Goal: Task Accomplishment & Management: Use online tool/utility

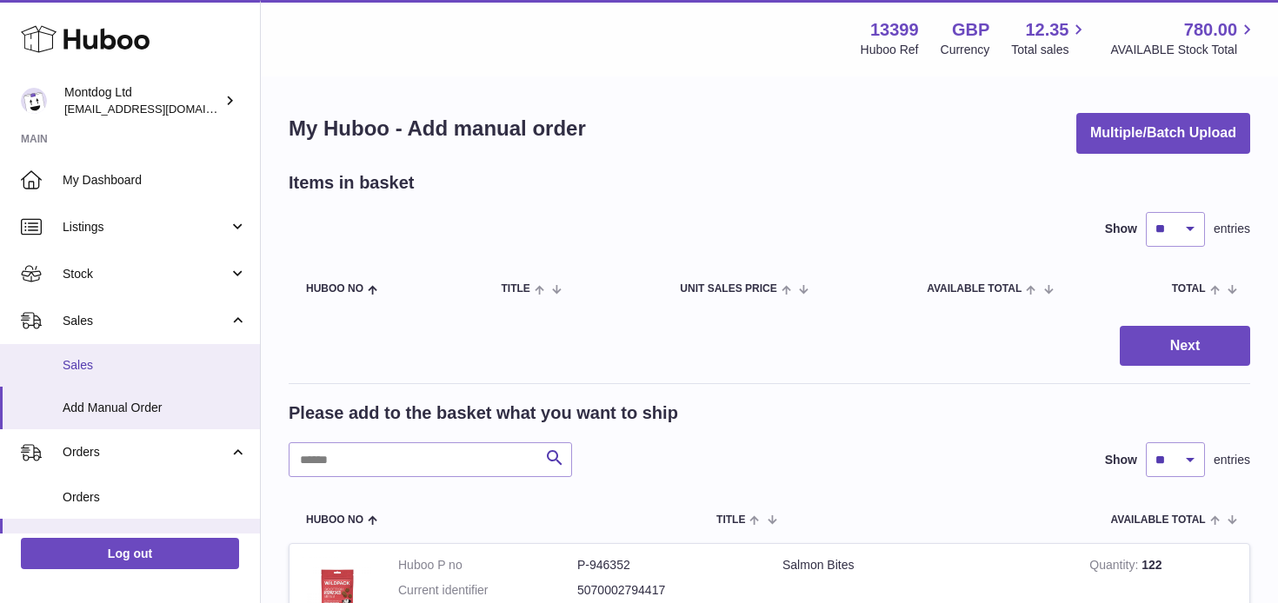
click at [45, 367] on link "Sales" at bounding box center [130, 365] width 260 height 43
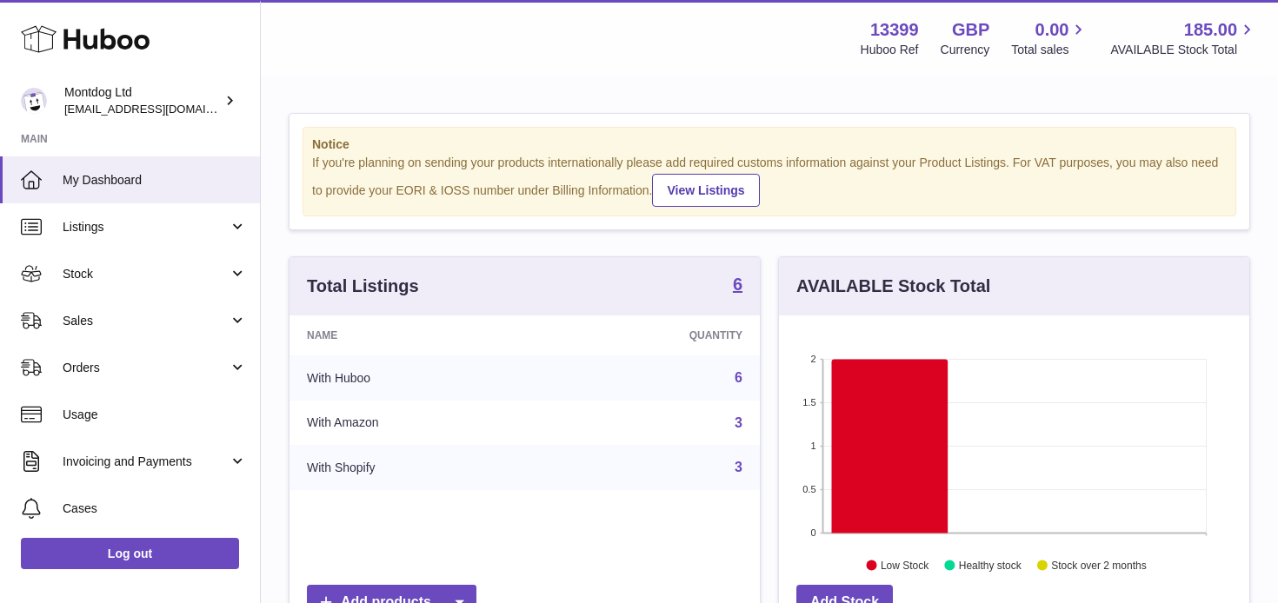
scroll to position [271, 470]
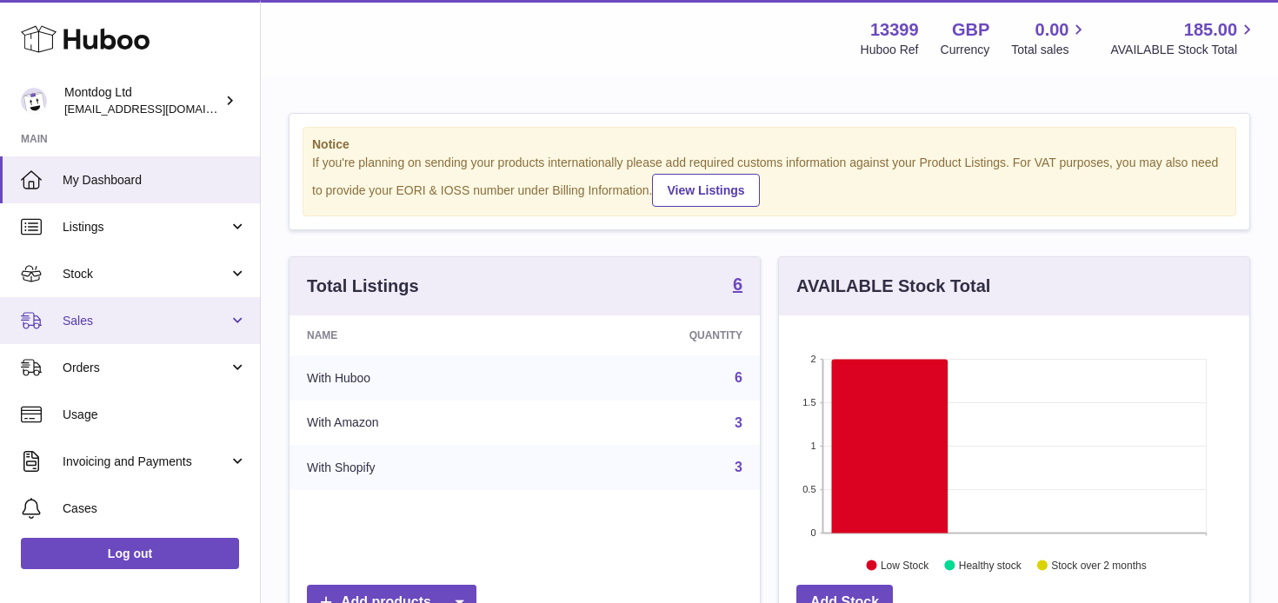
click at [224, 317] on span "Sales" at bounding box center [146, 321] width 166 height 17
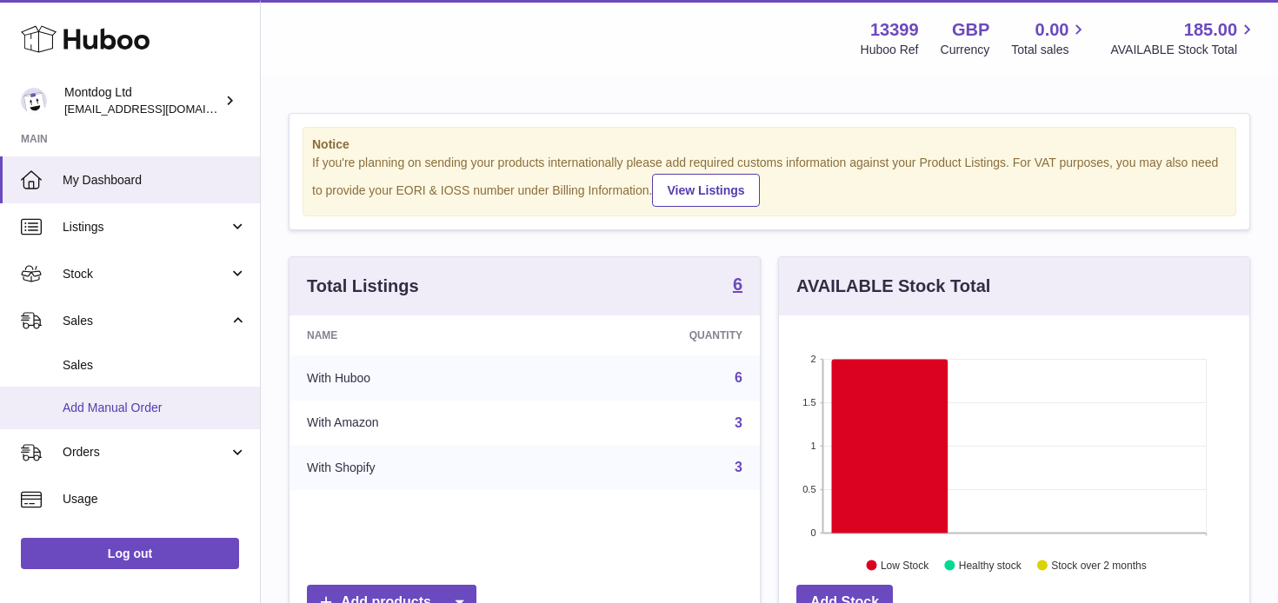
click at [114, 408] on span "Add Manual Order" at bounding box center [155, 408] width 184 height 17
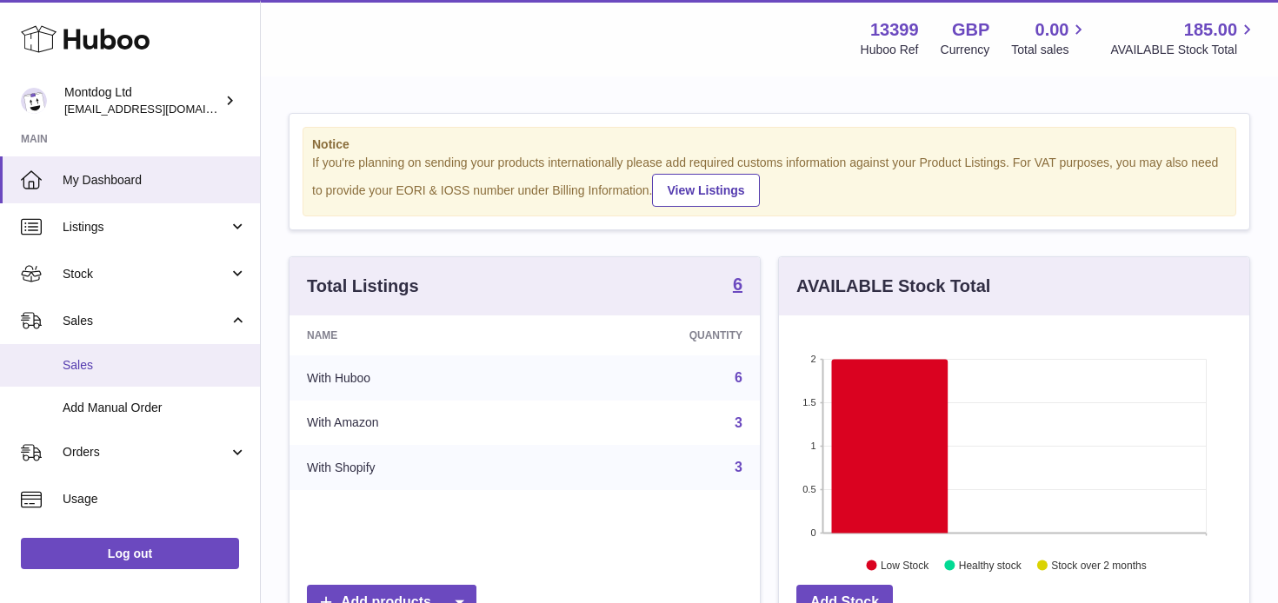
click at [100, 361] on span "Sales" at bounding box center [155, 365] width 184 height 17
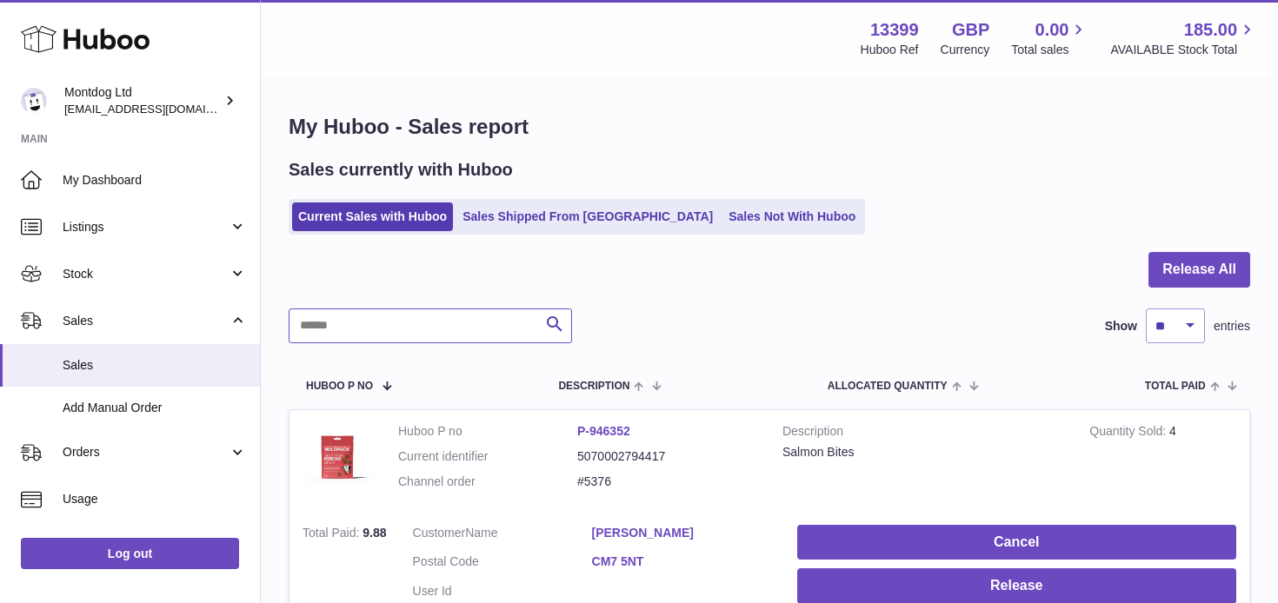
click at [333, 335] on input "text" at bounding box center [430, 326] width 283 height 35
paste input "**********"
type input "**********"
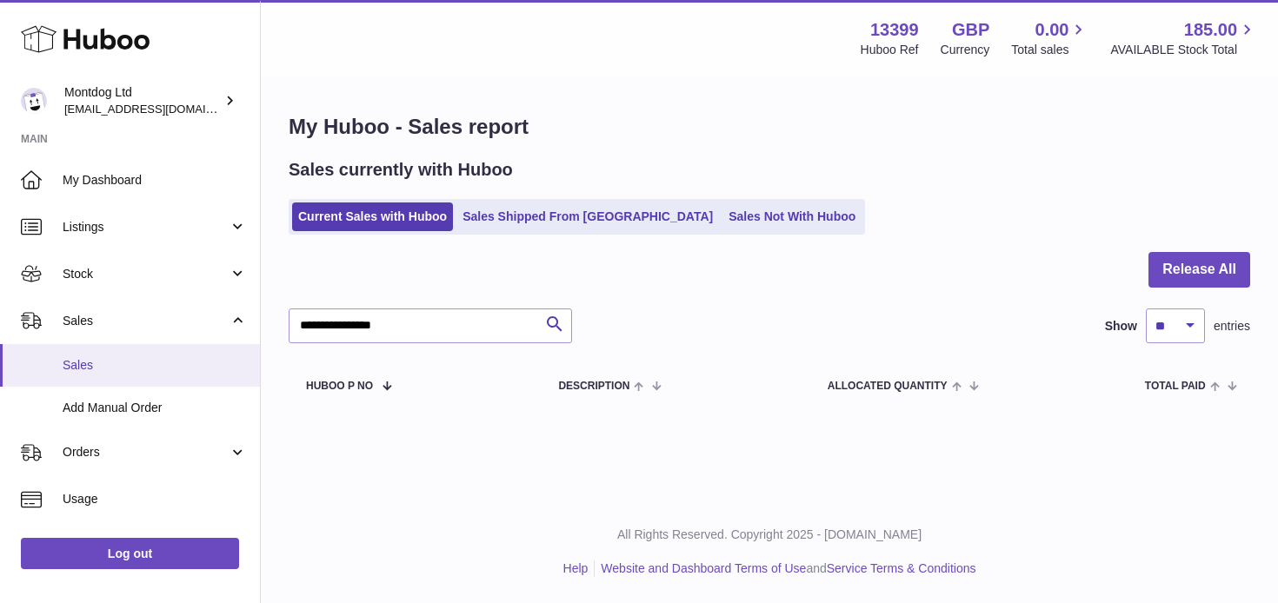
click at [69, 366] on span "Sales" at bounding box center [155, 365] width 184 height 17
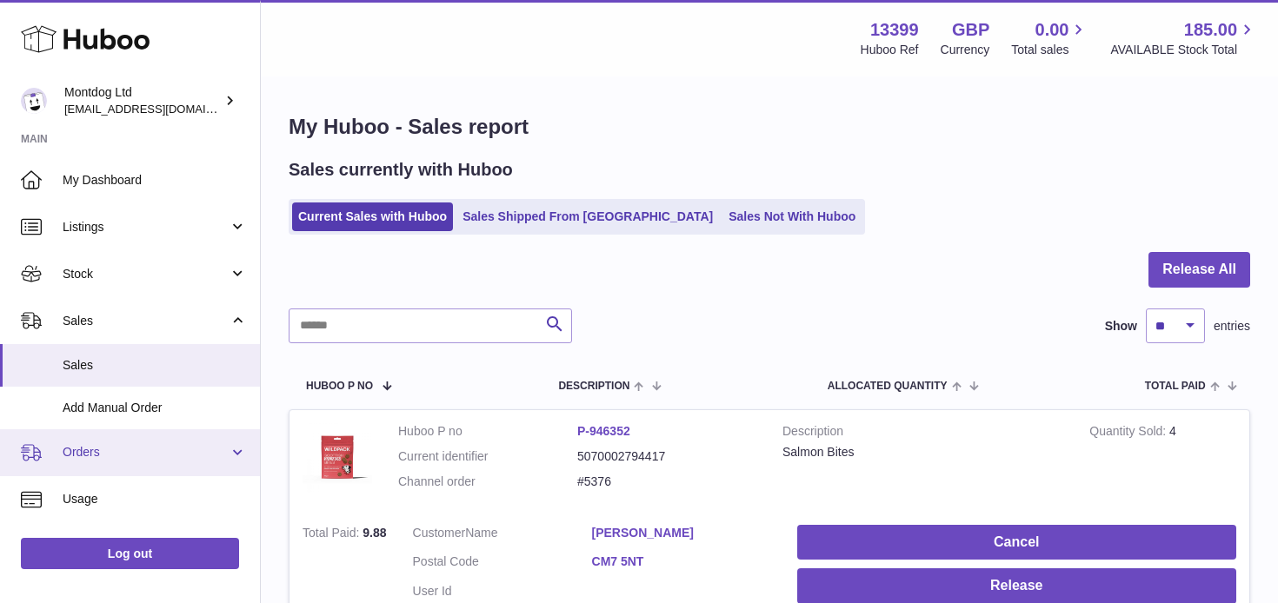
scroll to position [83, 0]
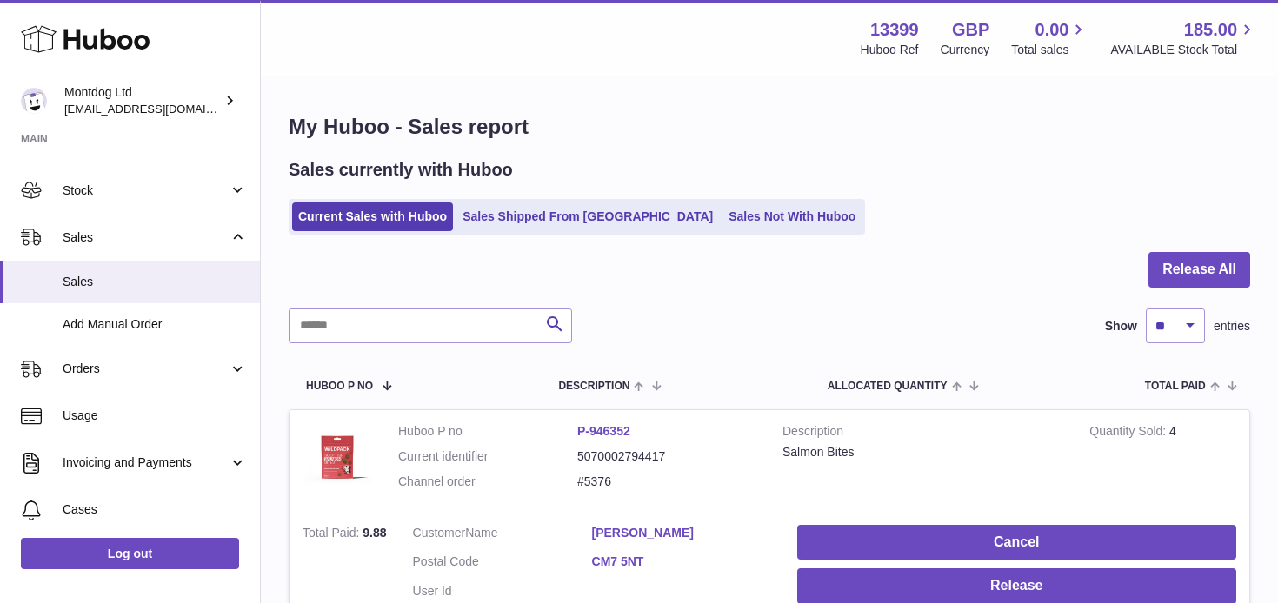
click at [354, 307] on div at bounding box center [769, 280] width 961 height 56
click at [343, 335] on input "text" at bounding box center [430, 326] width 283 height 35
paste input "**********"
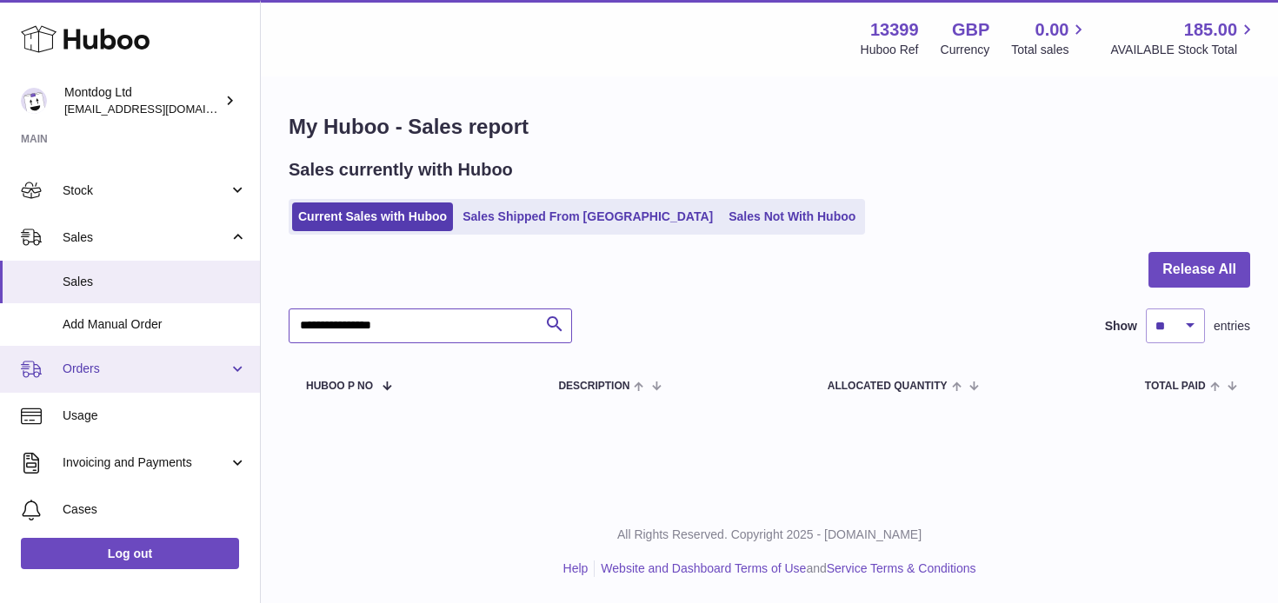
type input "**********"
click at [112, 376] on span "Orders" at bounding box center [146, 369] width 166 height 17
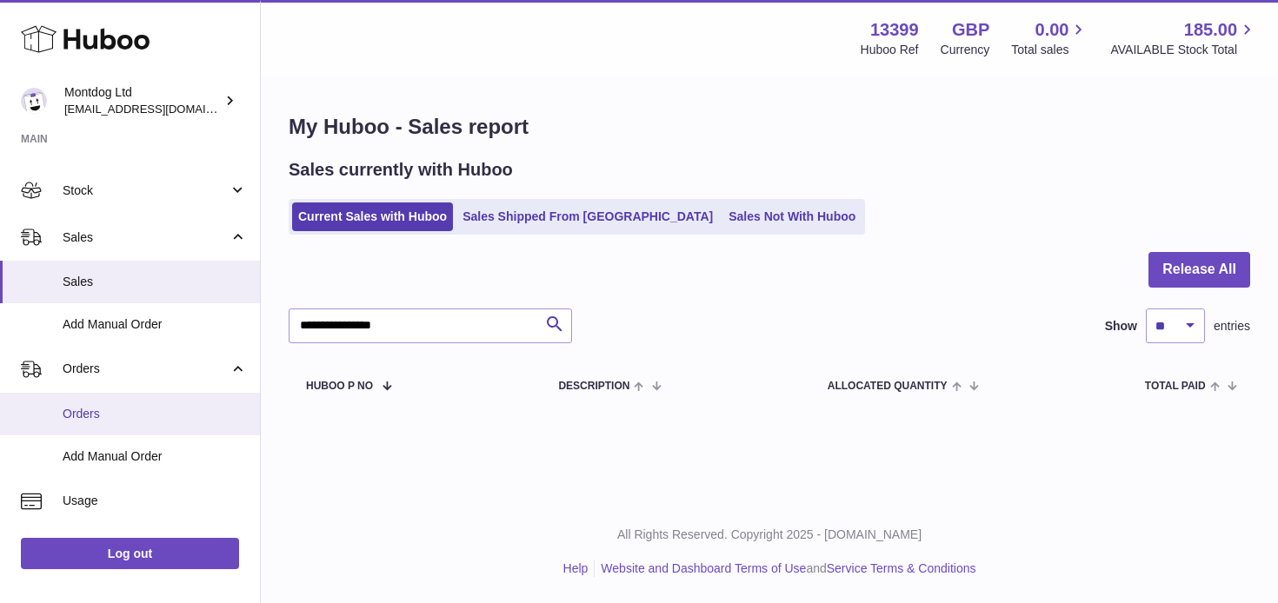
click at [90, 415] on span "Orders" at bounding box center [155, 414] width 184 height 17
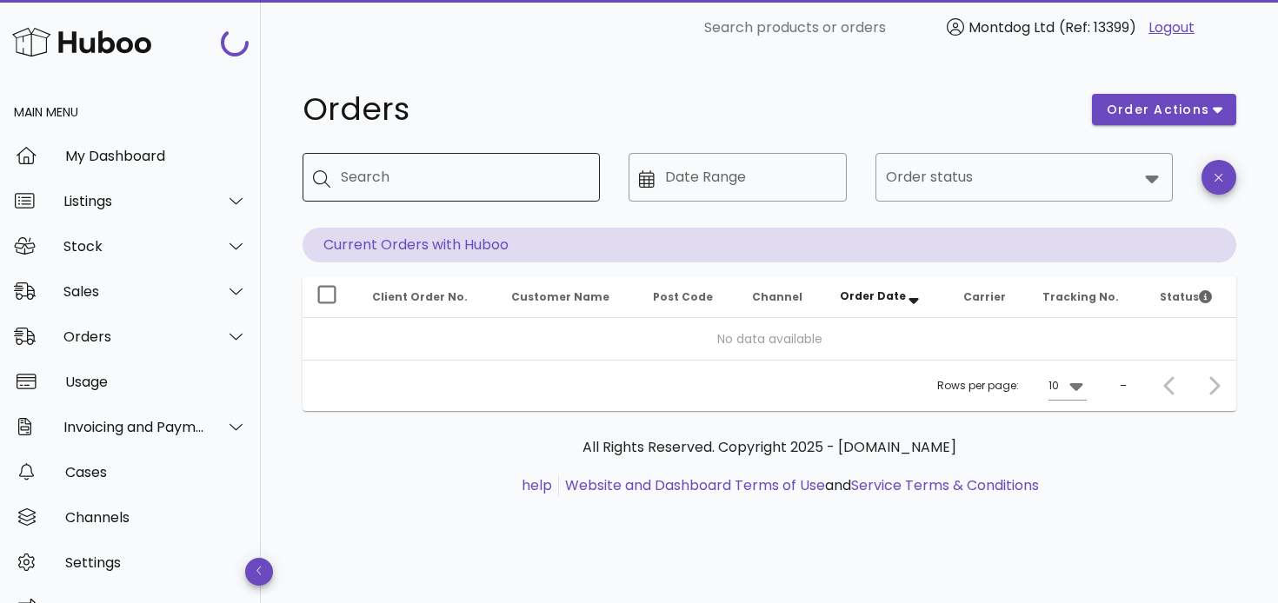
click at [378, 176] on input "Search" at bounding box center [463, 177] width 245 height 28
paste input "**********"
type input "**********"
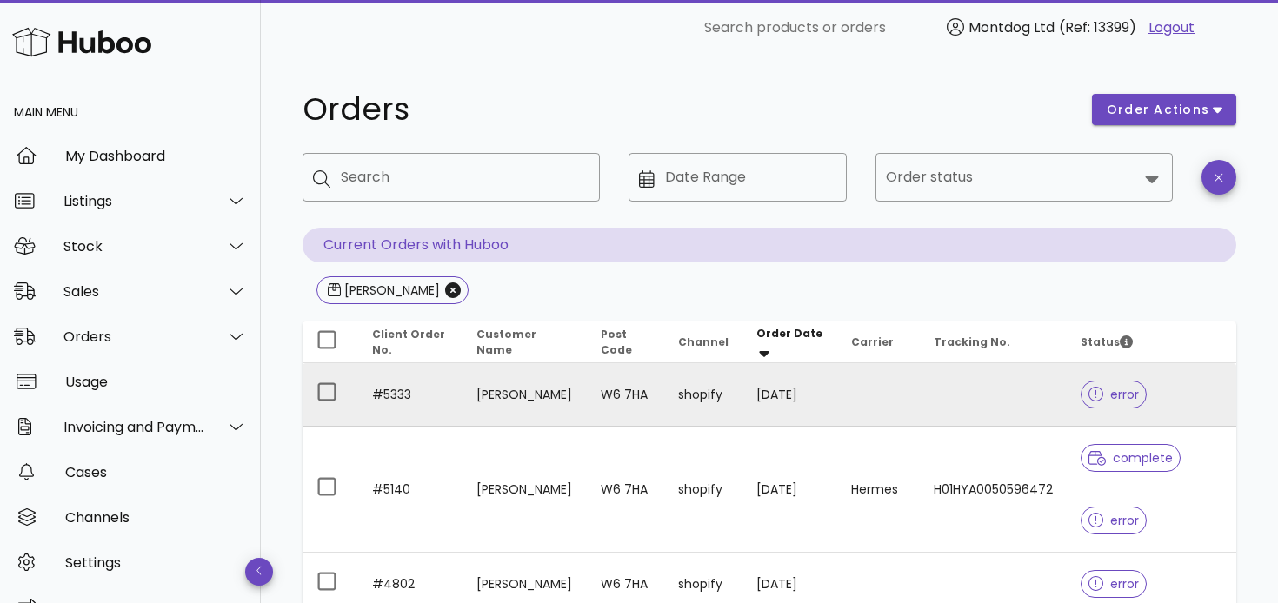
click at [391, 398] on td "#5333" at bounding box center [410, 394] width 104 height 63
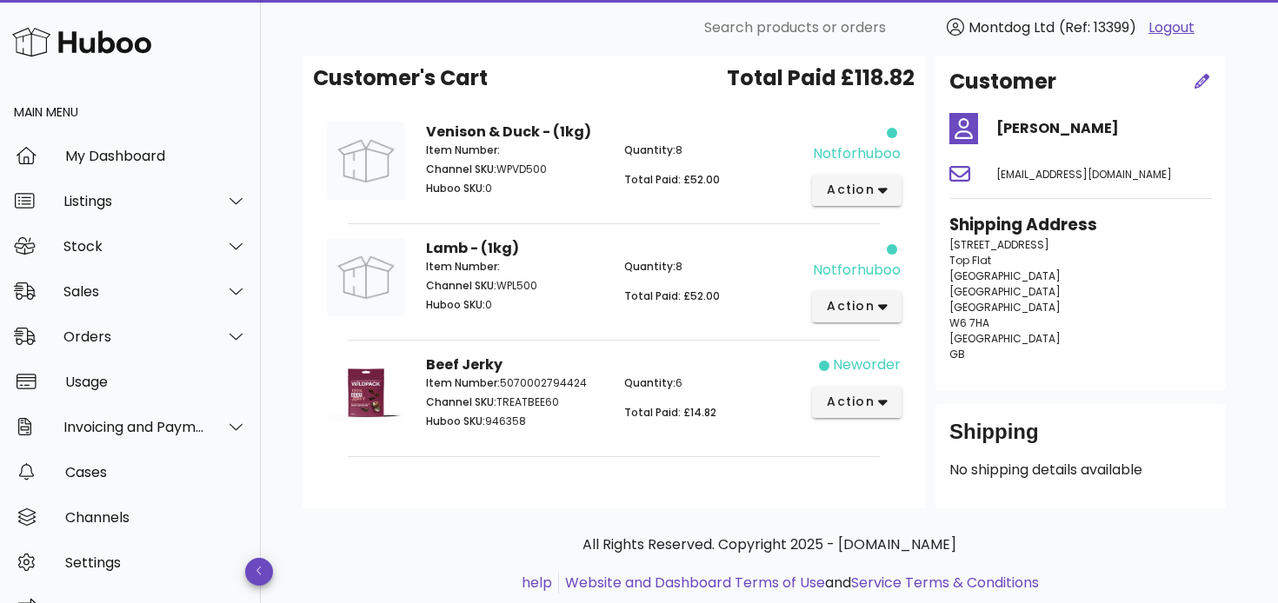
scroll to position [146, 0]
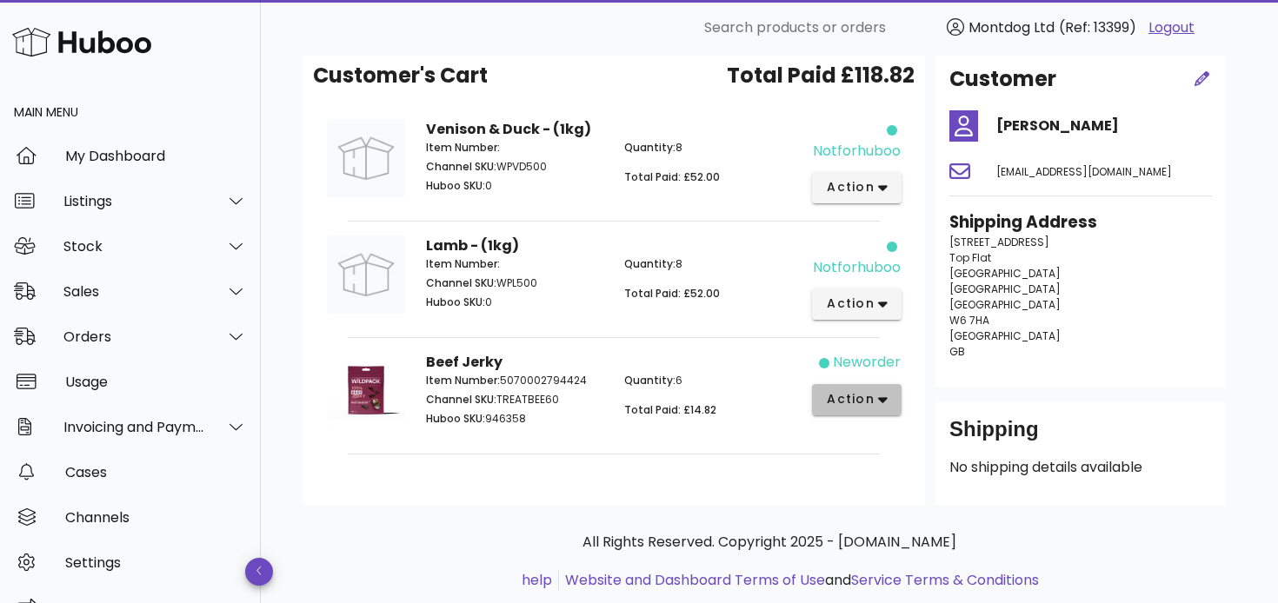
click at [867, 405] on span "action" at bounding box center [850, 399] width 49 height 18
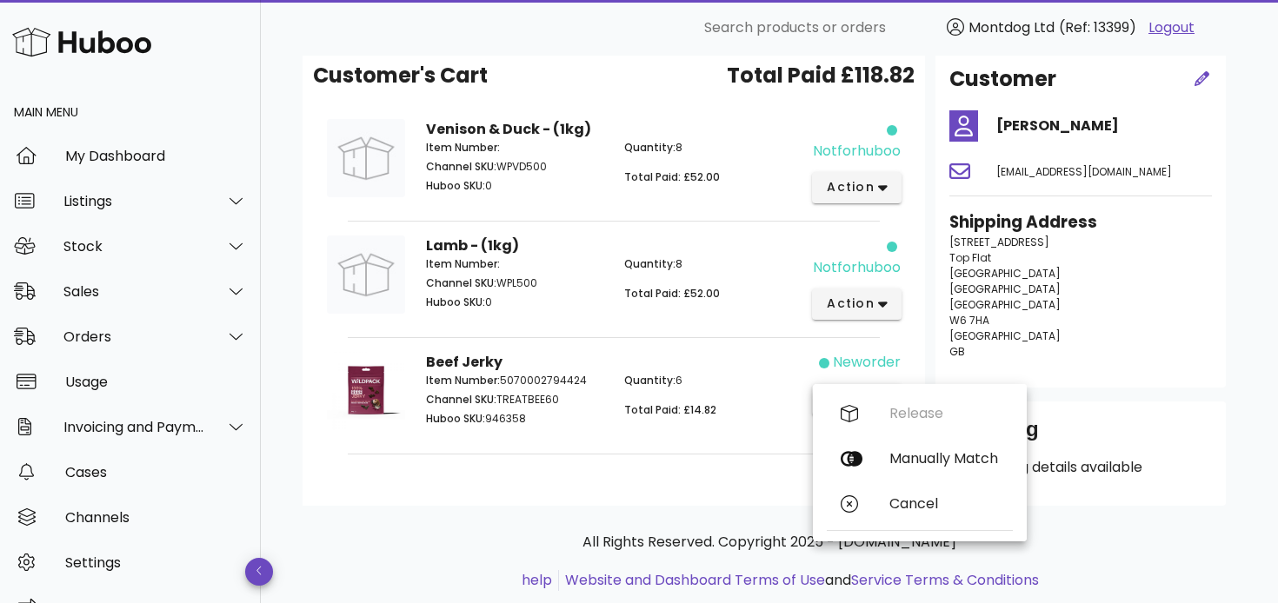
click at [867, 402] on div "Release Manually Match Cancel" at bounding box center [920, 462] width 186 height 143
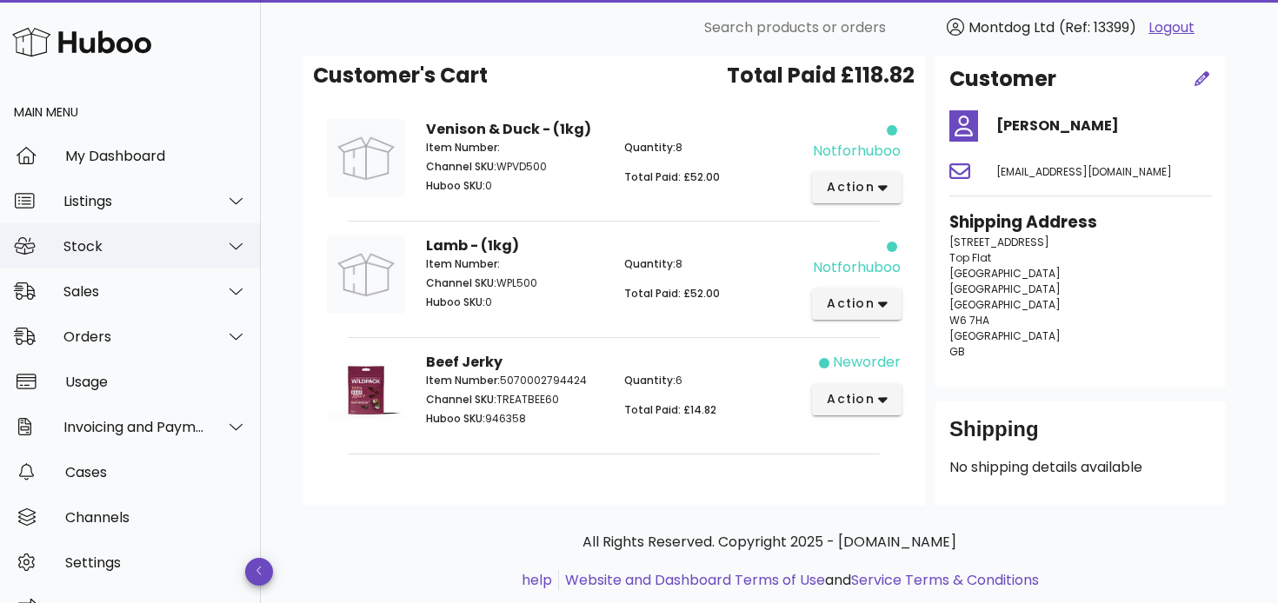
click at [133, 242] on div "Stock" at bounding box center [134, 246] width 142 height 17
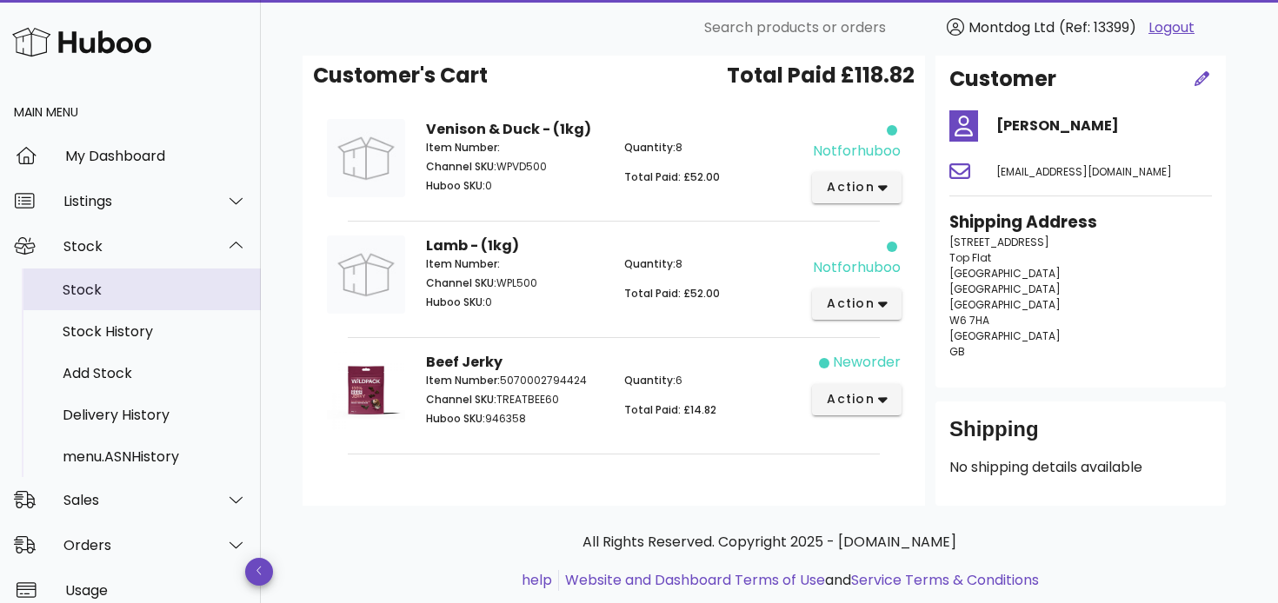
click at [90, 286] on div "Stock" at bounding box center [155, 290] width 184 height 17
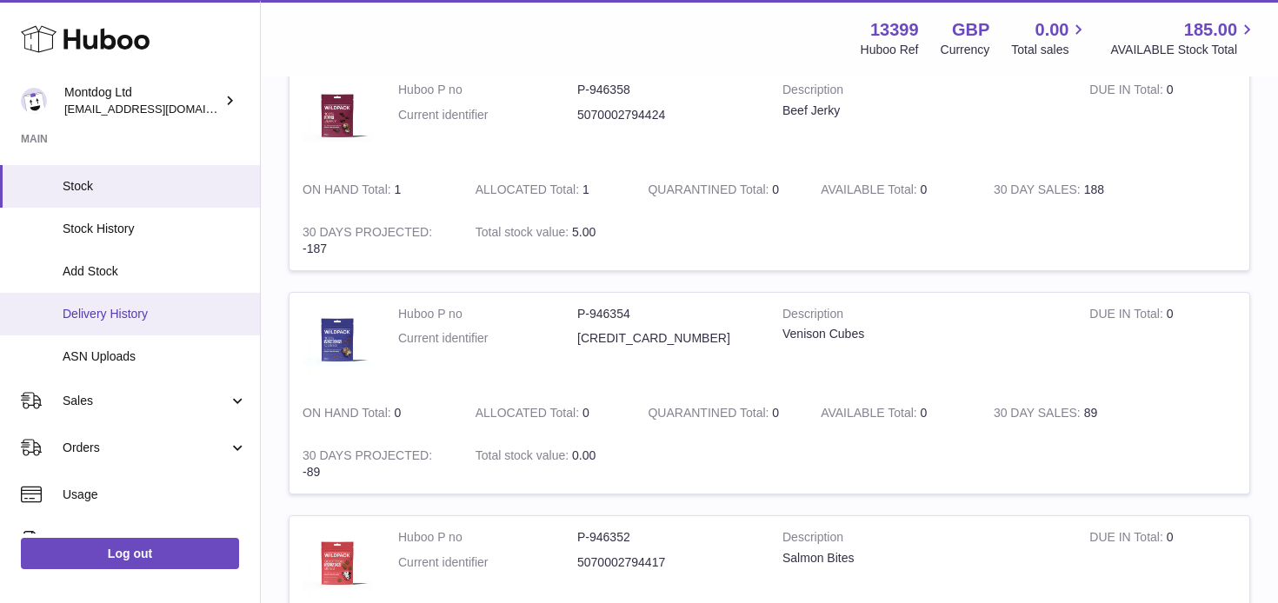
scroll to position [173, 0]
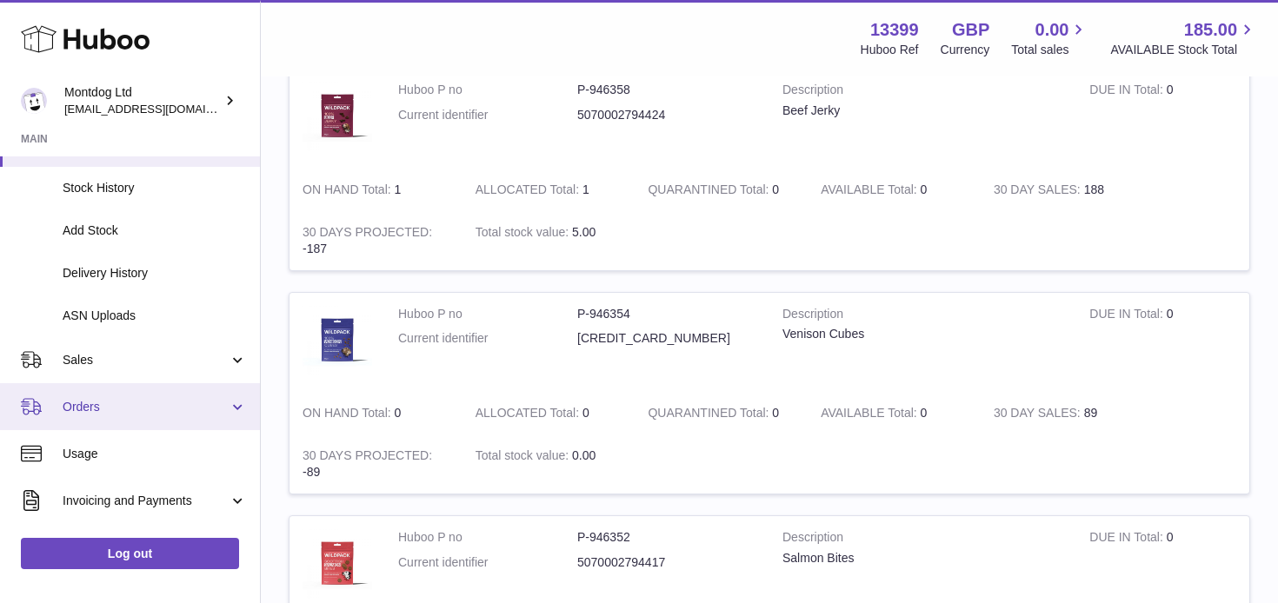
click at [114, 407] on span "Orders" at bounding box center [146, 407] width 166 height 17
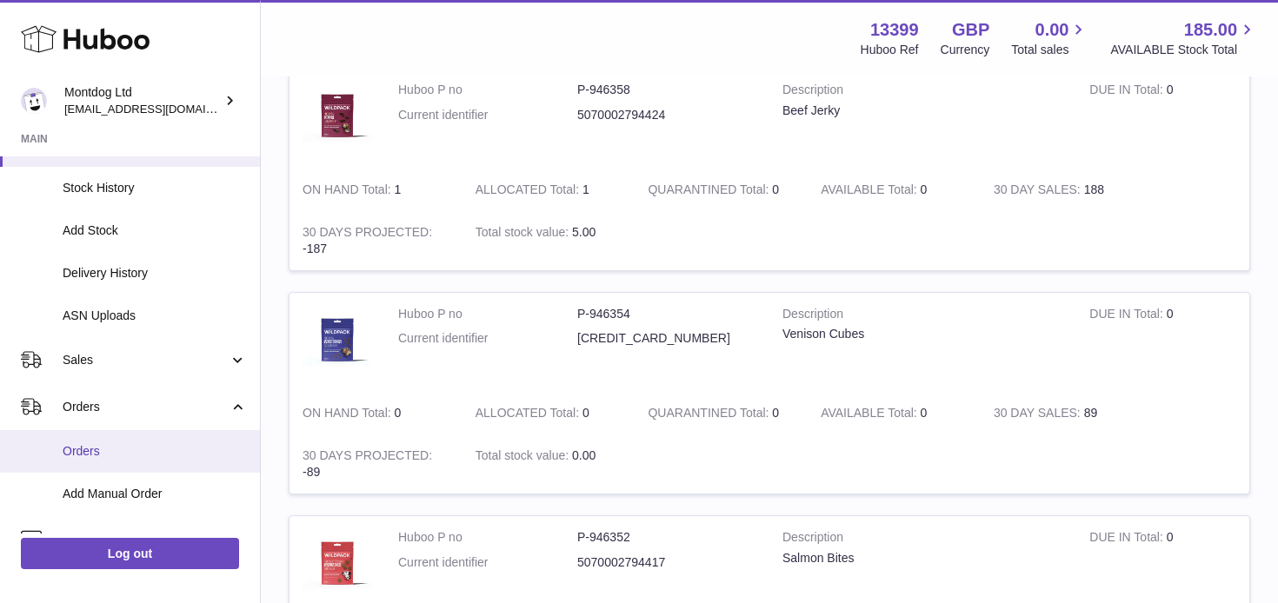
click at [99, 455] on span "Orders" at bounding box center [155, 451] width 184 height 17
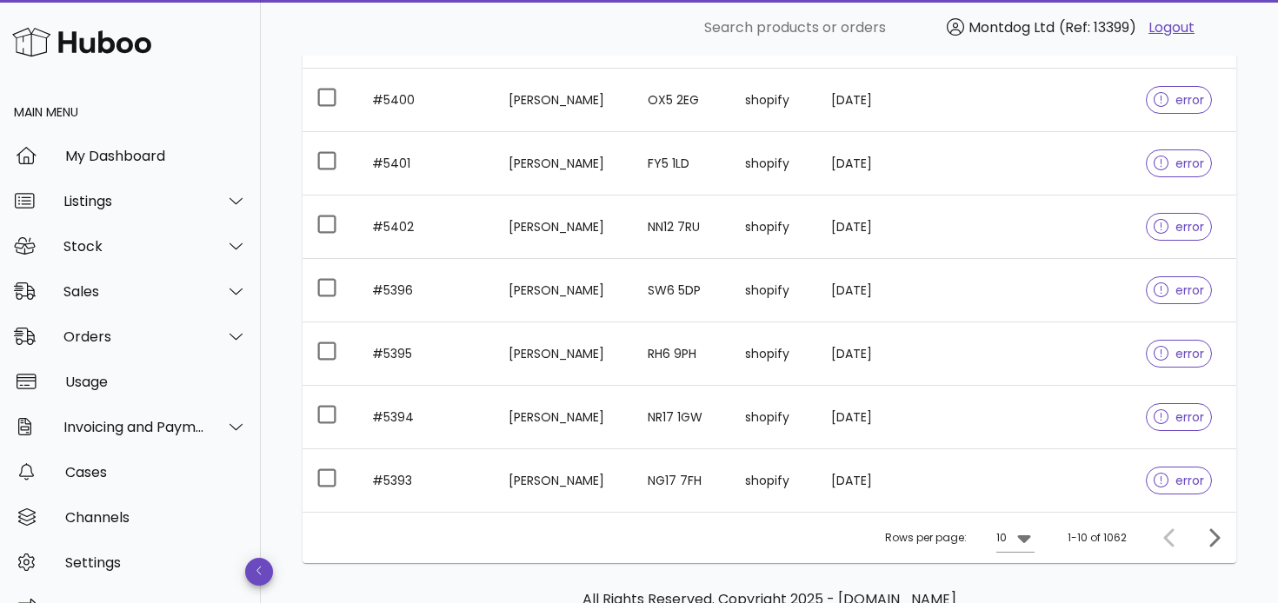
scroll to position [541, 0]
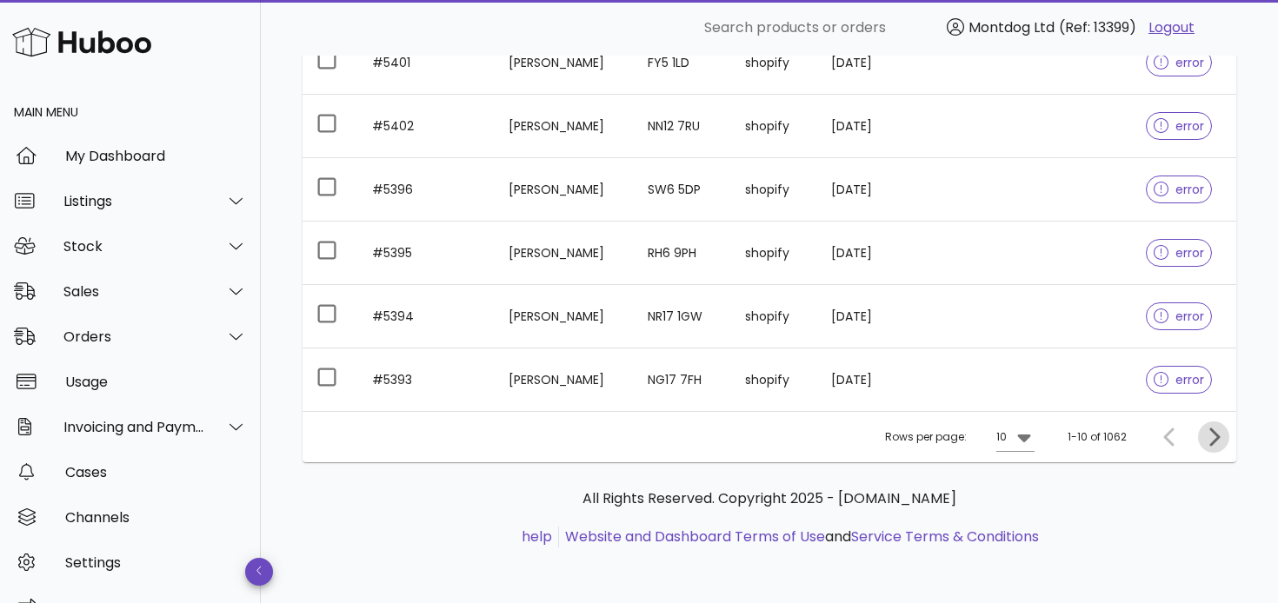
click at [1221, 432] on icon "Next page" at bounding box center [1213, 437] width 21 height 21
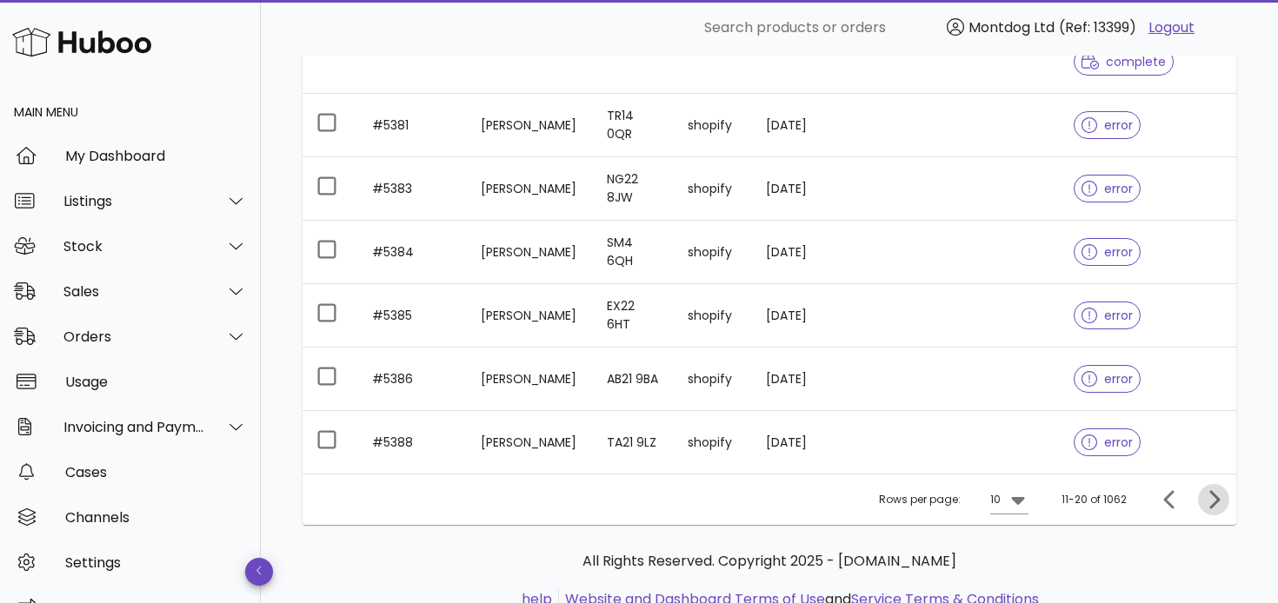
click at [1205, 492] on icon "Next page" at bounding box center [1213, 499] width 21 height 21
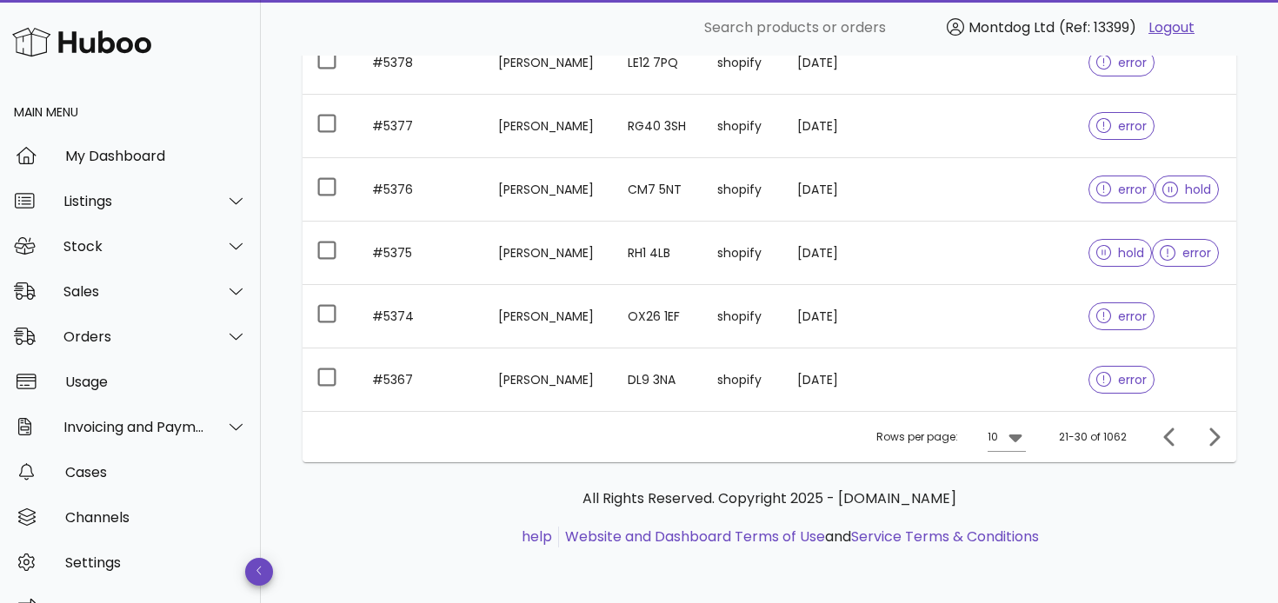
click at [1214, 454] on div "Rows per page: 10 21-30 of 1062" at bounding box center [768, 436] width 933 height 51
click at [1214, 435] on icon "Next page" at bounding box center [1213, 437] width 21 height 21
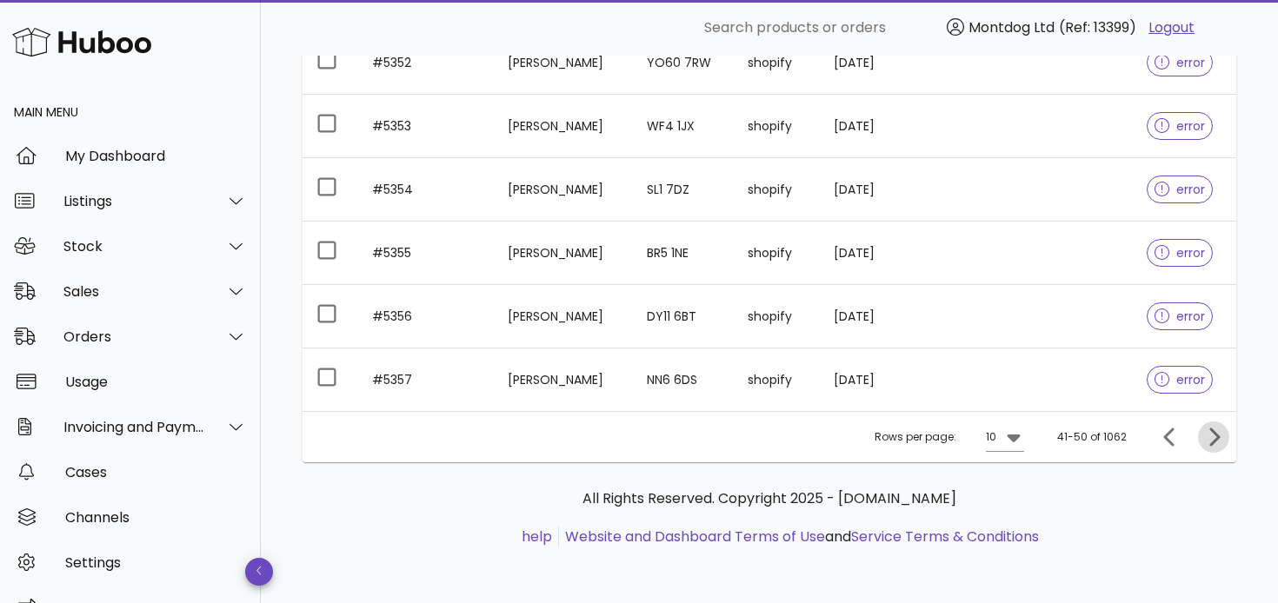
click at [1214, 435] on icon "Next page" at bounding box center [1213, 437] width 21 height 21
click at [1214, 435] on div "Client Order No. Customer Name Post Code Channel Order Date Carrier Tracking No…" at bounding box center [768, 99] width 933 height 727
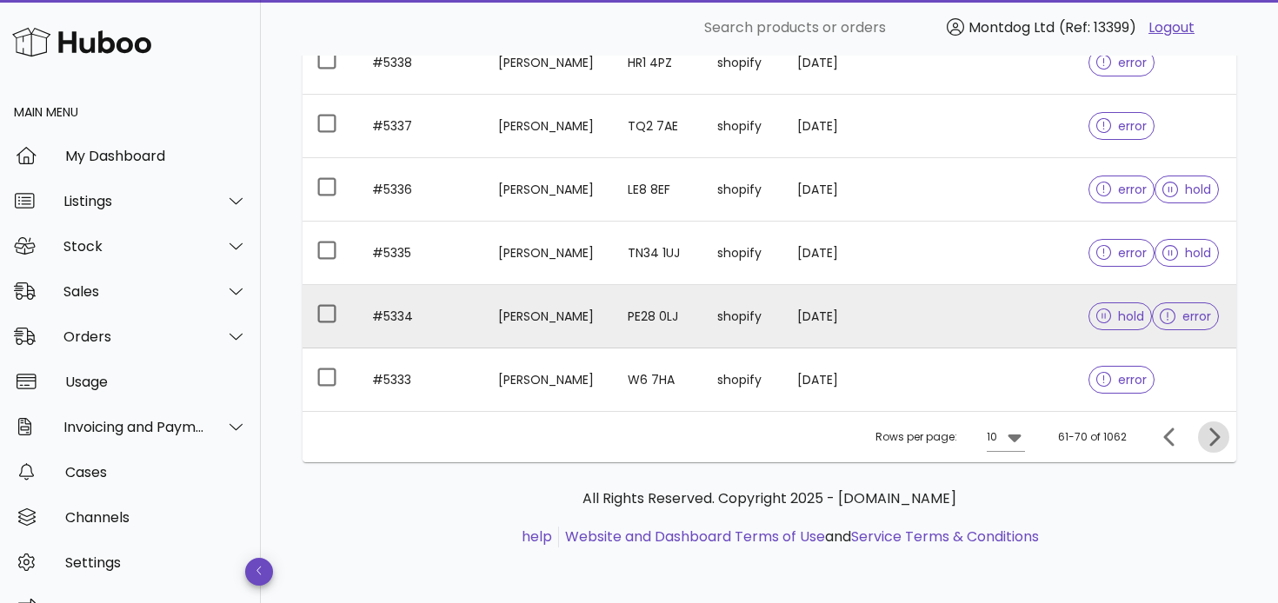
scroll to position [791, 0]
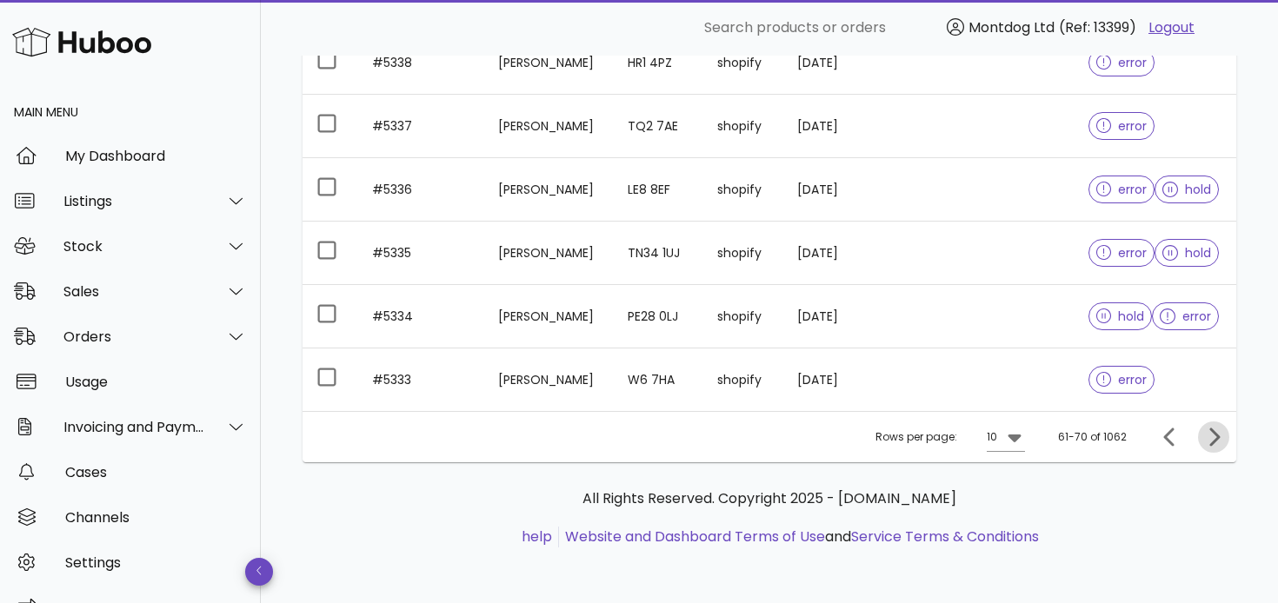
click at [1219, 436] on icon "Next page" at bounding box center [1213, 437] width 21 height 21
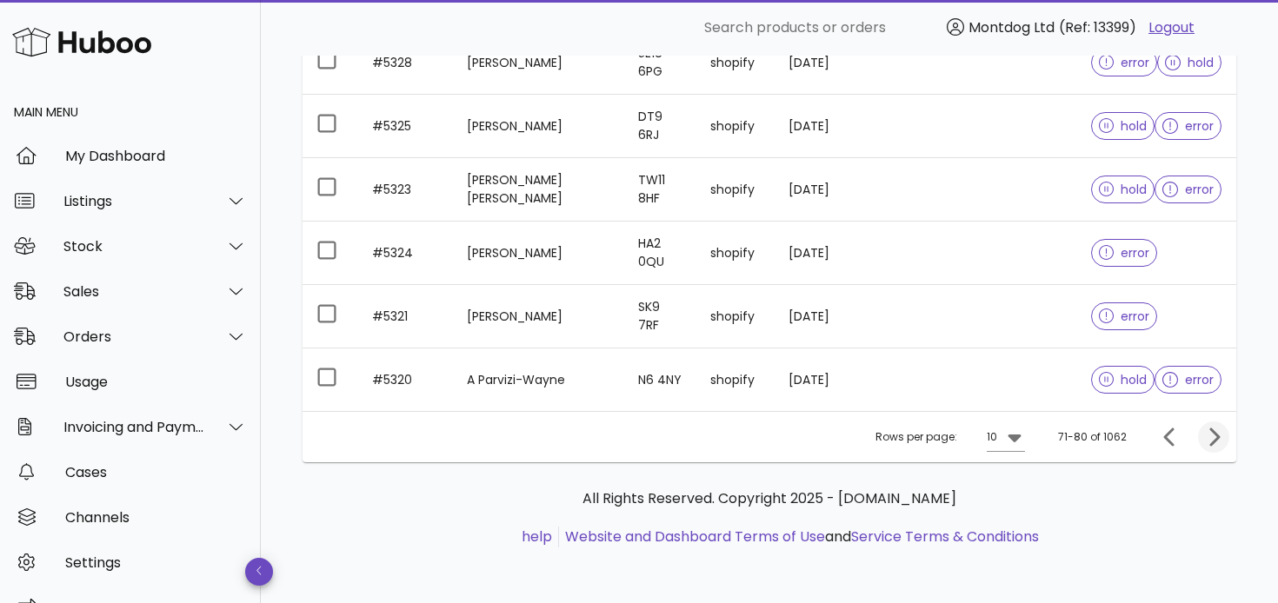
scroll to position [603, 0]
click at [1216, 438] on icon "Next page" at bounding box center [1214, 437] width 10 height 18
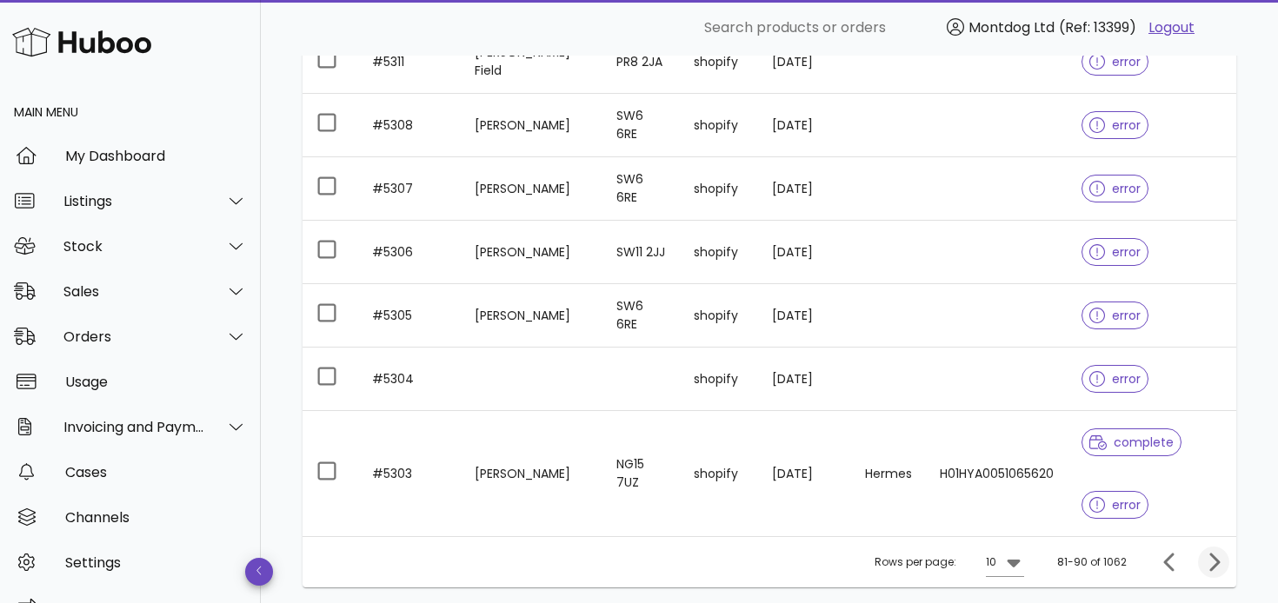
click at [1216, 438] on div "complete error" at bounding box center [1151, 473] width 141 height 125
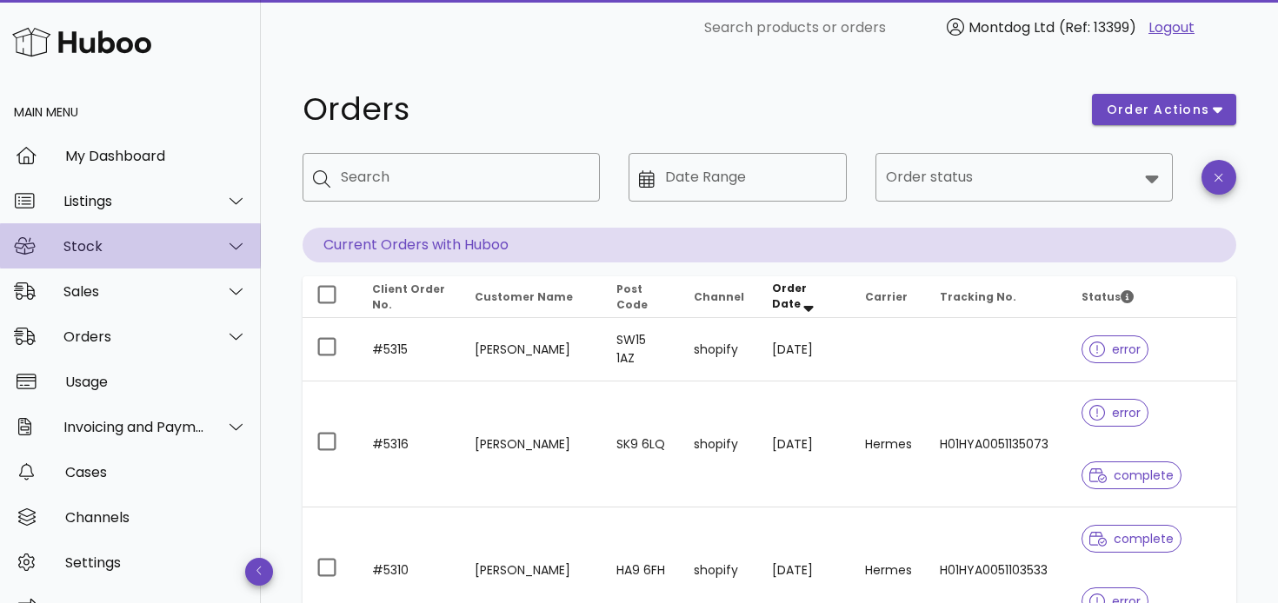
click at [99, 253] on div "Stock" at bounding box center [134, 246] width 142 height 17
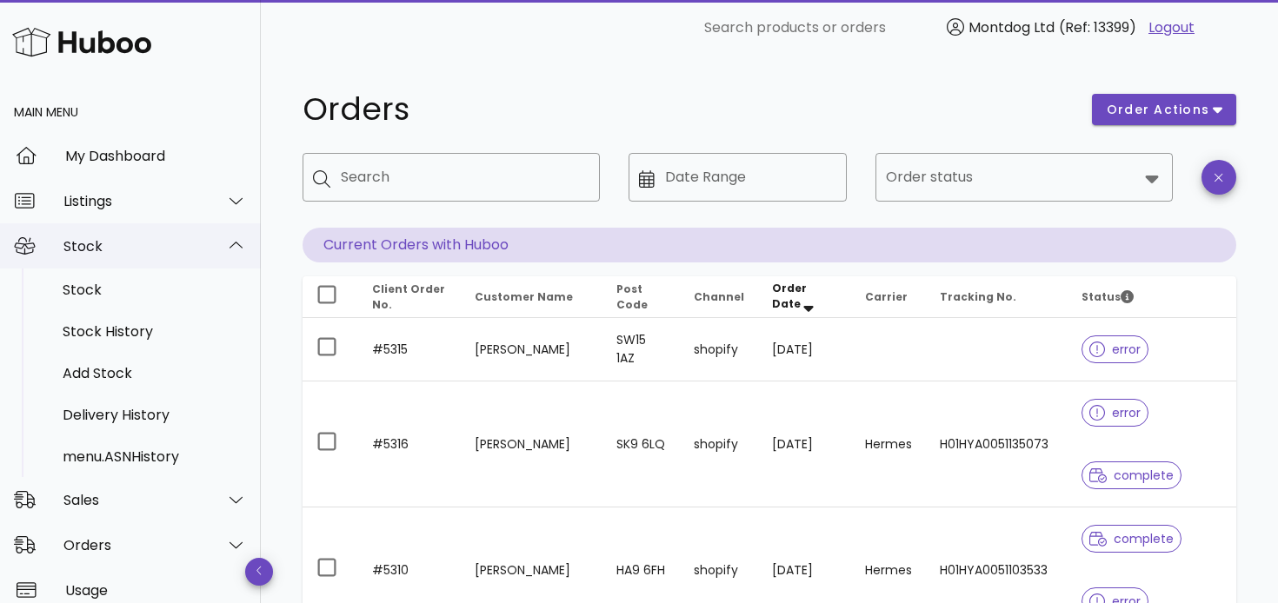
click at [96, 256] on div "Stock" at bounding box center [130, 245] width 261 height 45
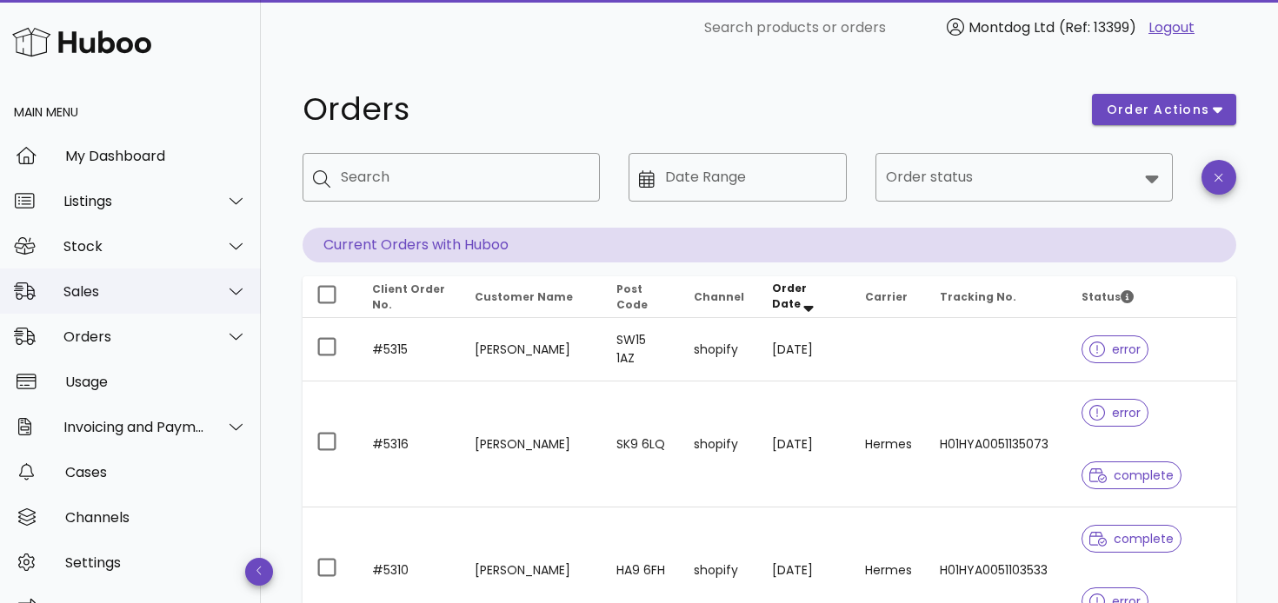
click at [109, 279] on div "Sales" at bounding box center [130, 291] width 261 height 45
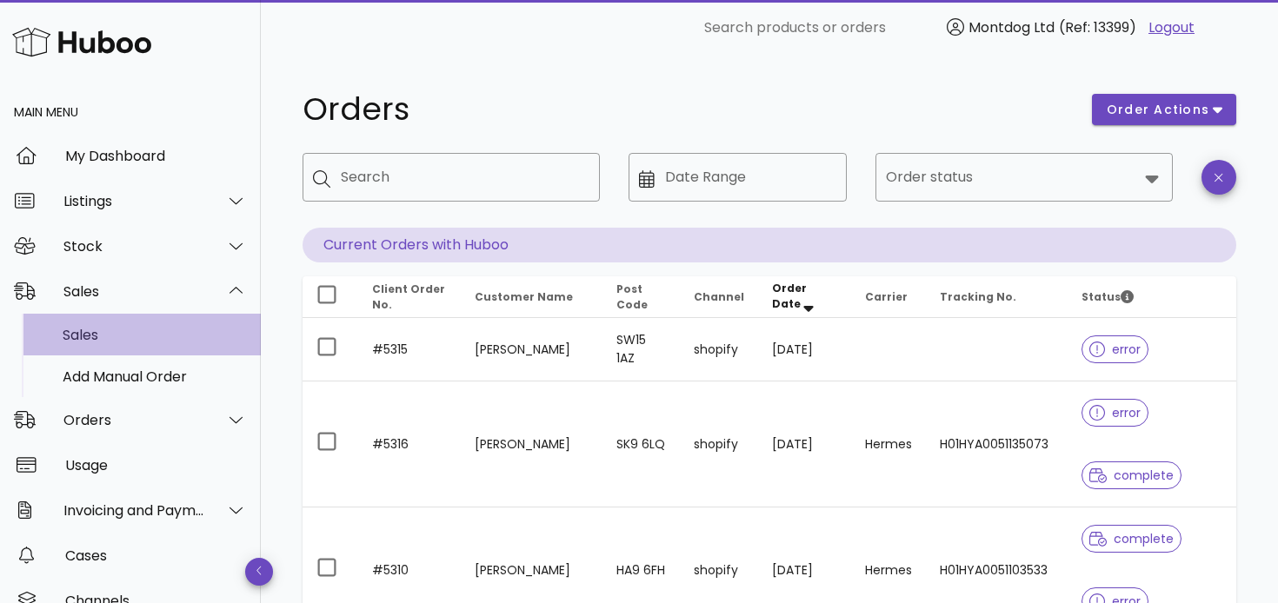
click at [103, 336] on div "Sales" at bounding box center [155, 335] width 184 height 17
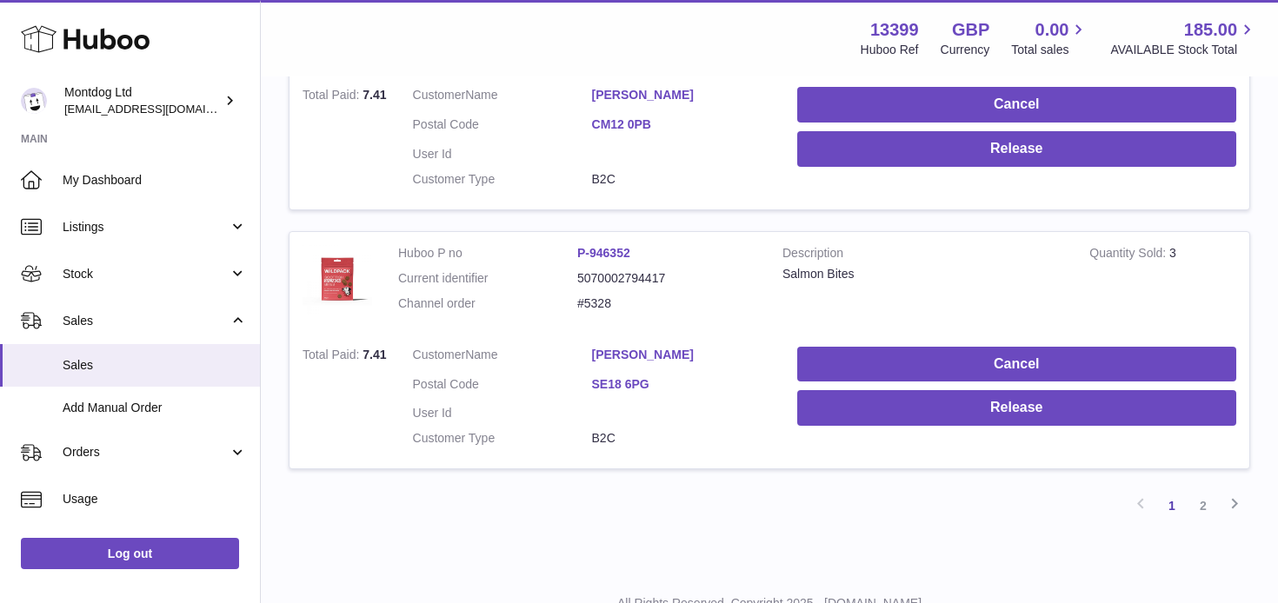
scroll to position [2580, 0]
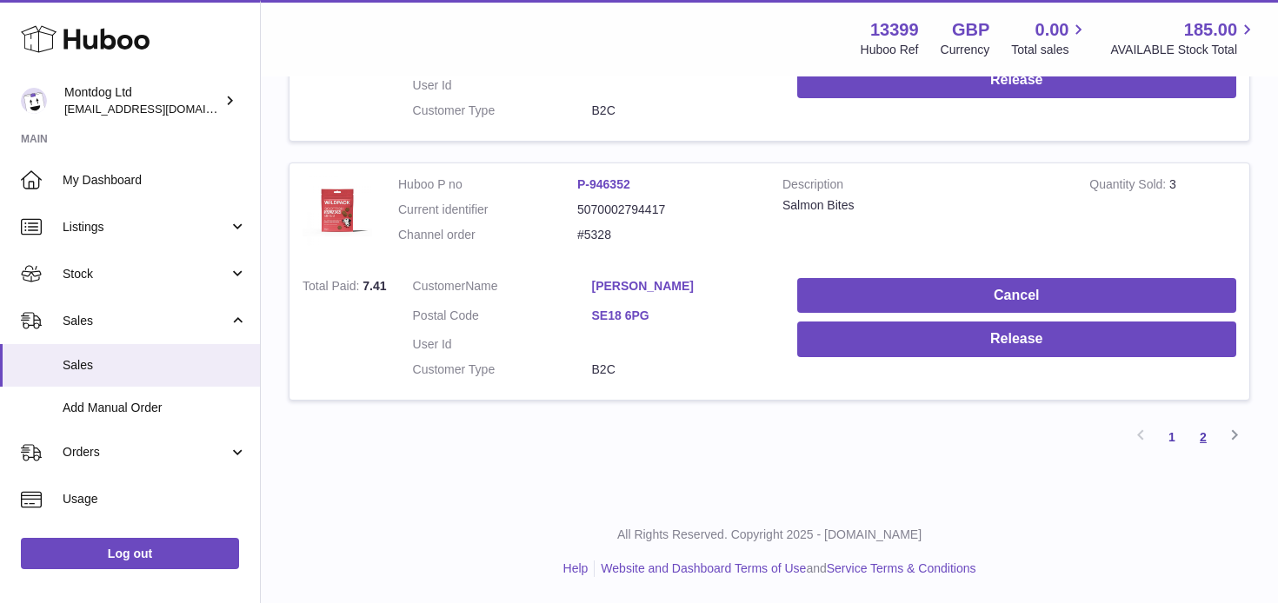
click at [1203, 435] on link "2" at bounding box center [1202, 437] width 31 height 31
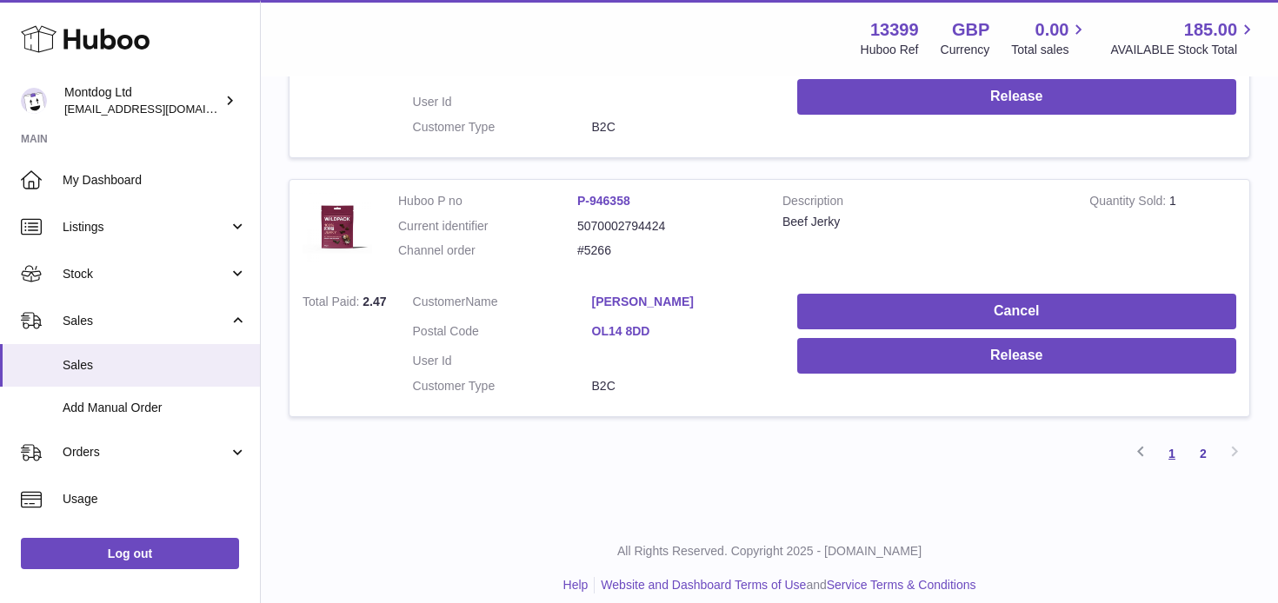
click at [1165, 438] on link "1" at bounding box center [1171, 453] width 31 height 31
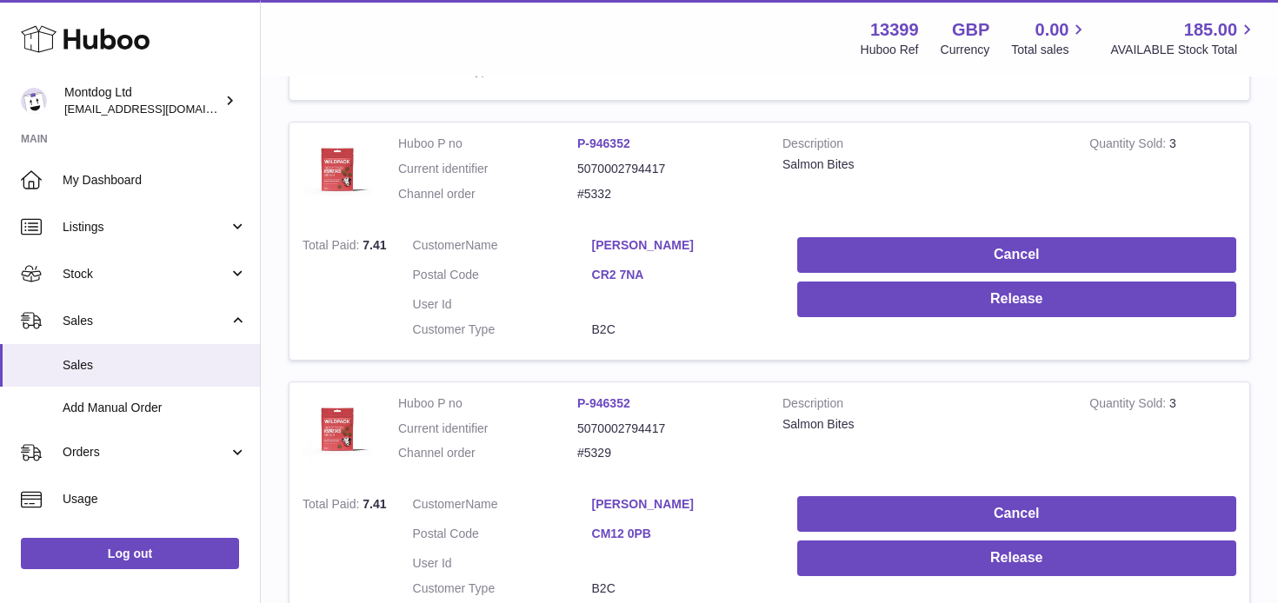
scroll to position [2501, 0]
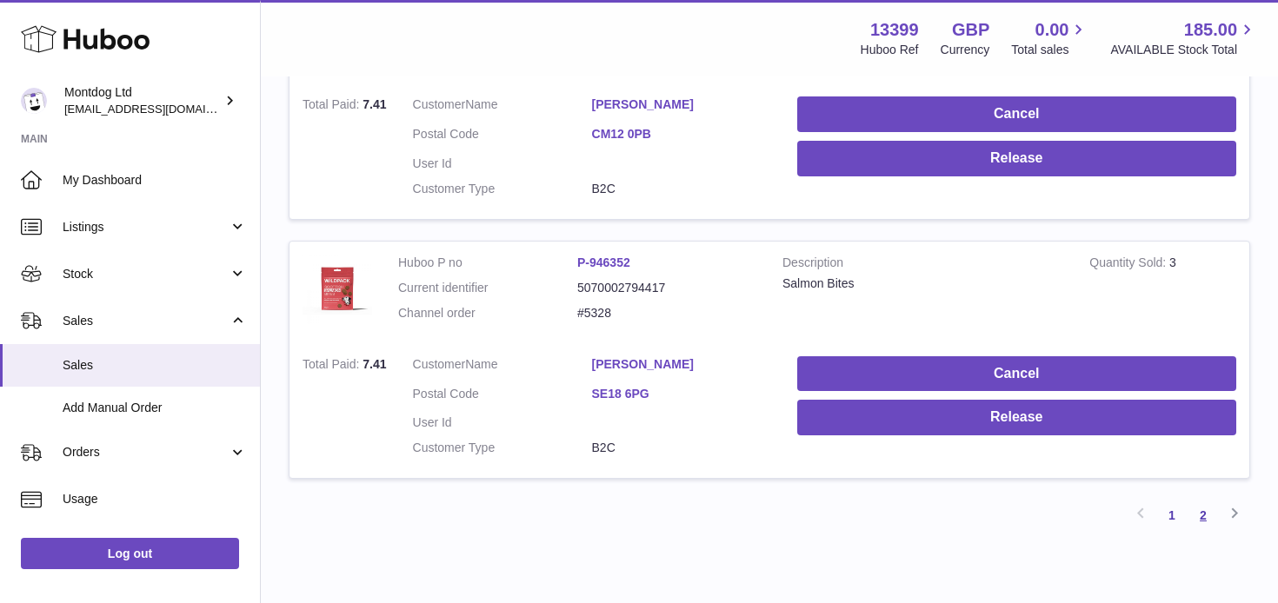
click at [1208, 508] on link "2" at bounding box center [1202, 515] width 31 height 31
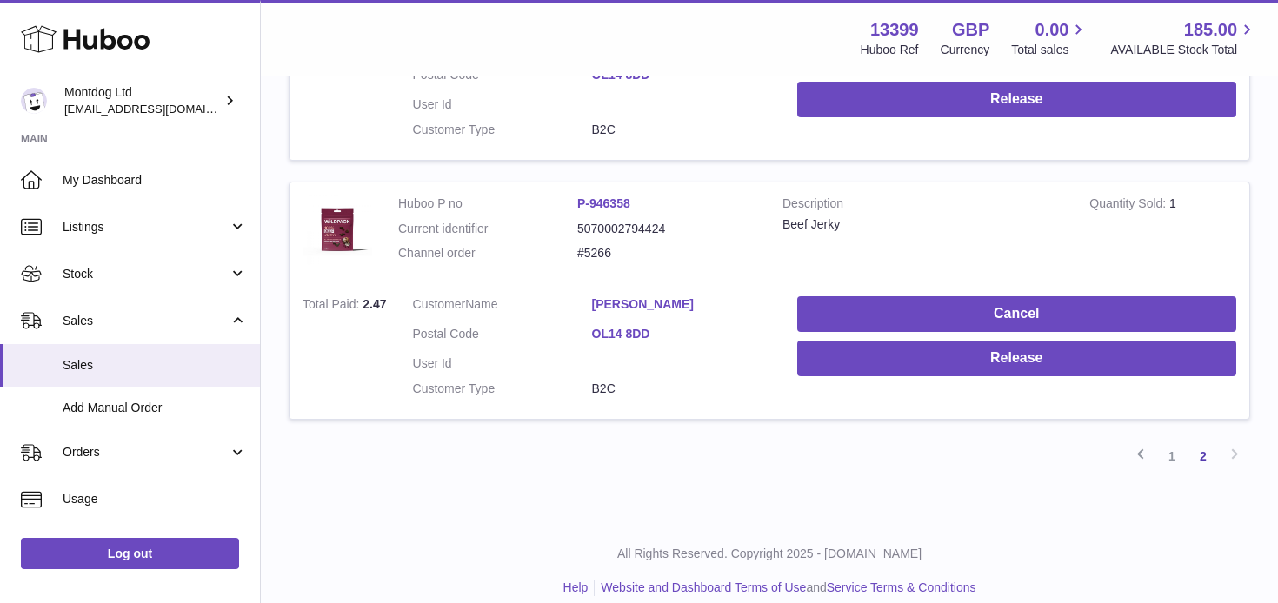
scroll to position [1284, 0]
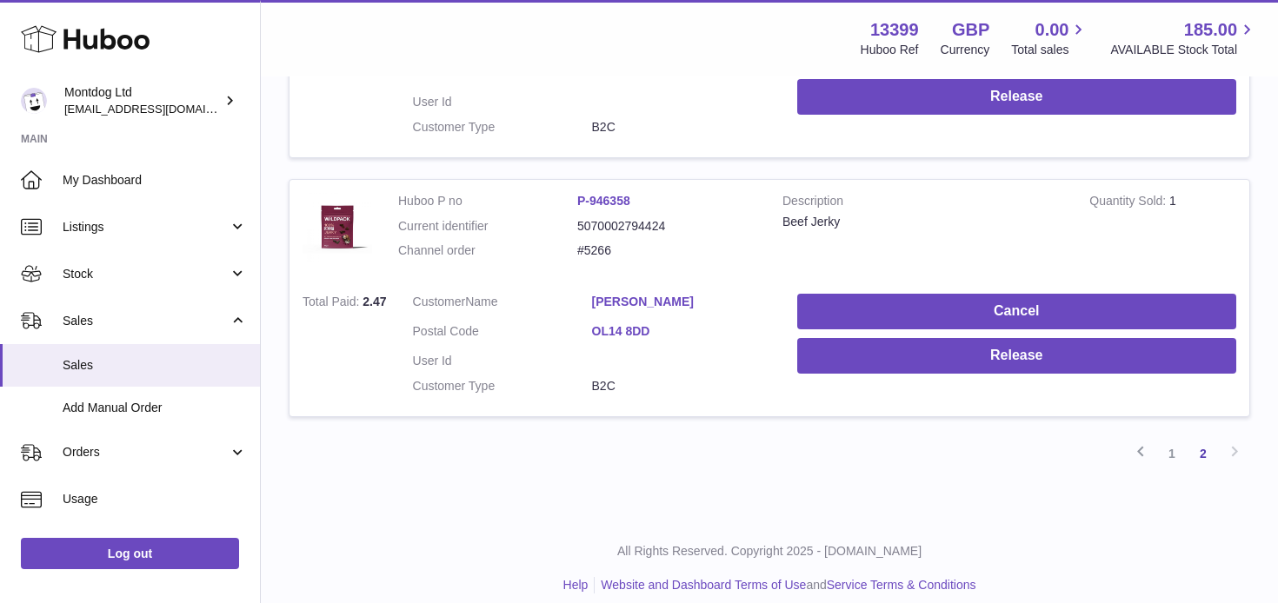
click at [646, 255] on td "Huboo P no P-946358 Current identifier 5070002794424 Channel order #5266" at bounding box center [577, 231] width 384 height 102
click at [678, 294] on link "[PERSON_NAME]" at bounding box center [681, 302] width 179 height 17
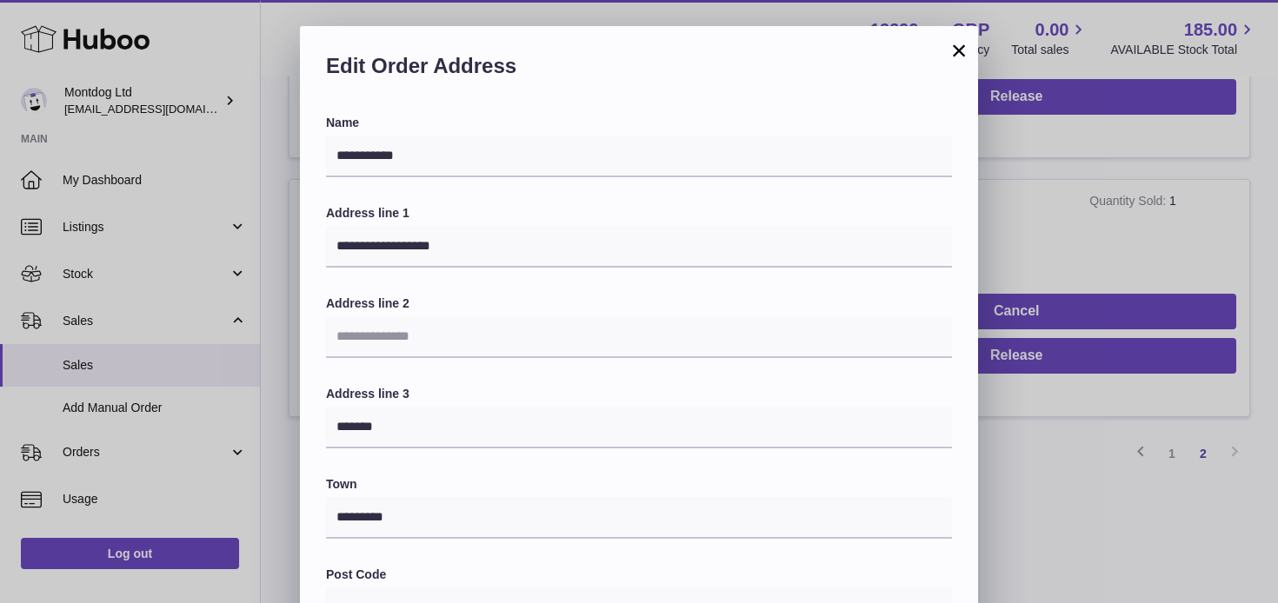
scroll to position [492, 0]
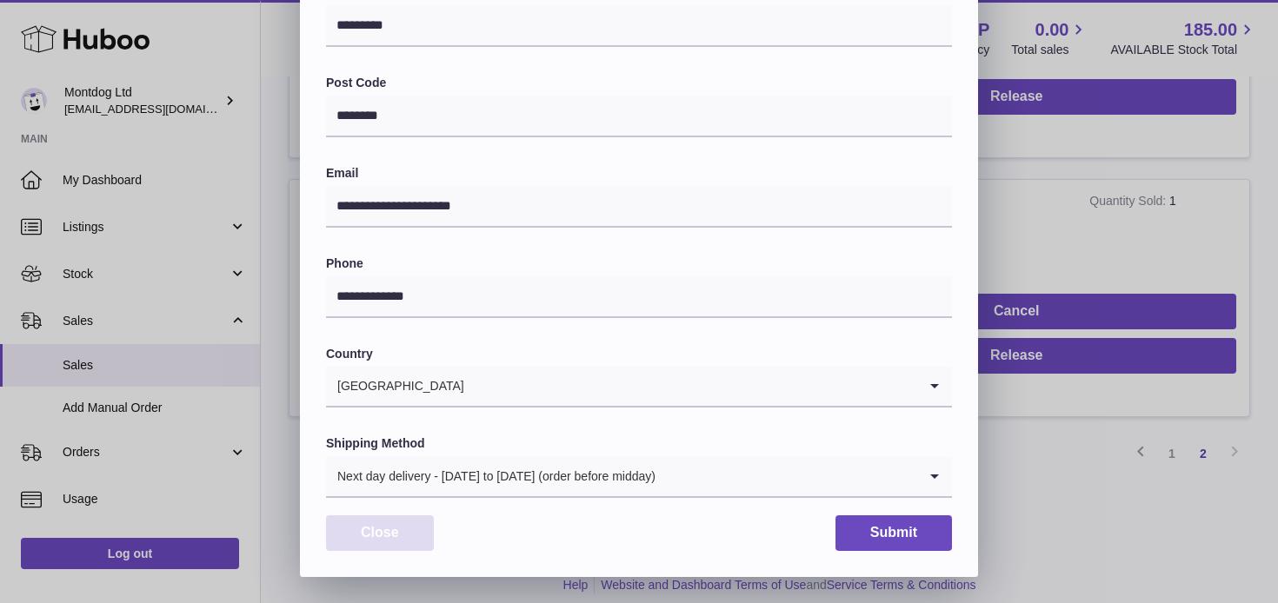
click at [382, 535] on button "Close" at bounding box center [380, 533] width 108 height 36
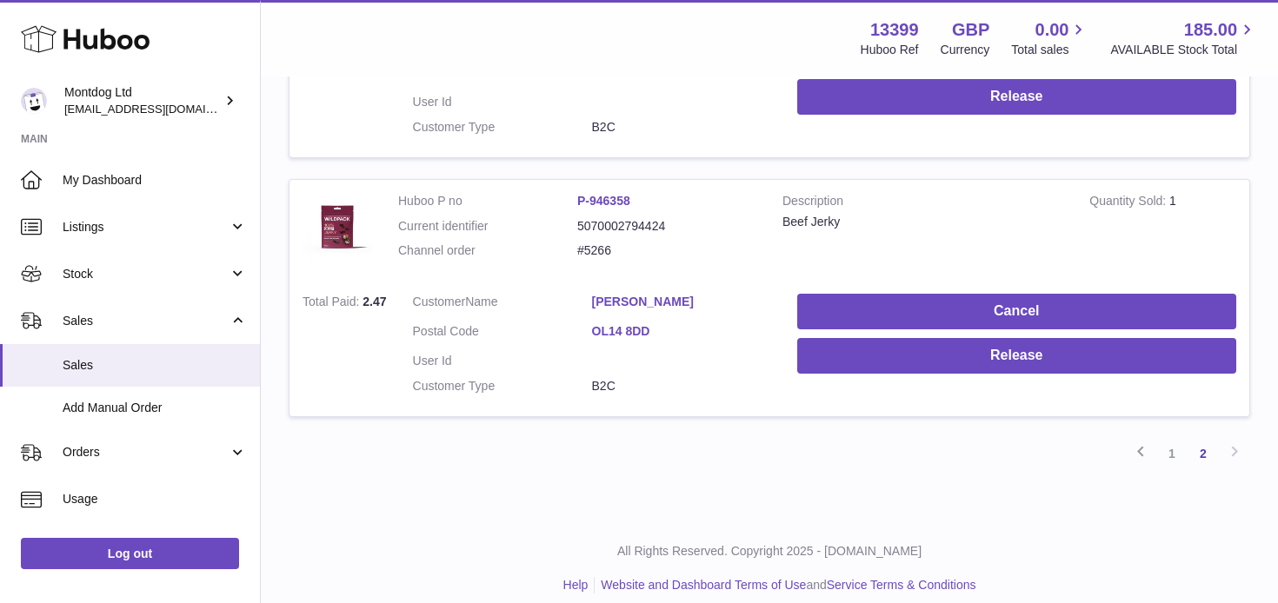
scroll to position [0, 0]
click at [1032, 193] on strong "Description" at bounding box center [922, 203] width 281 height 21
click at [528, 249] on dl "Huboo P no P-946358 Current identifier 5070002794424 Channel order #5266" at bounding box center [577, 231] width 358 height 76
click at [608, 194] on link "P-946358" at bounding box center [603, 201] width 53 height 14
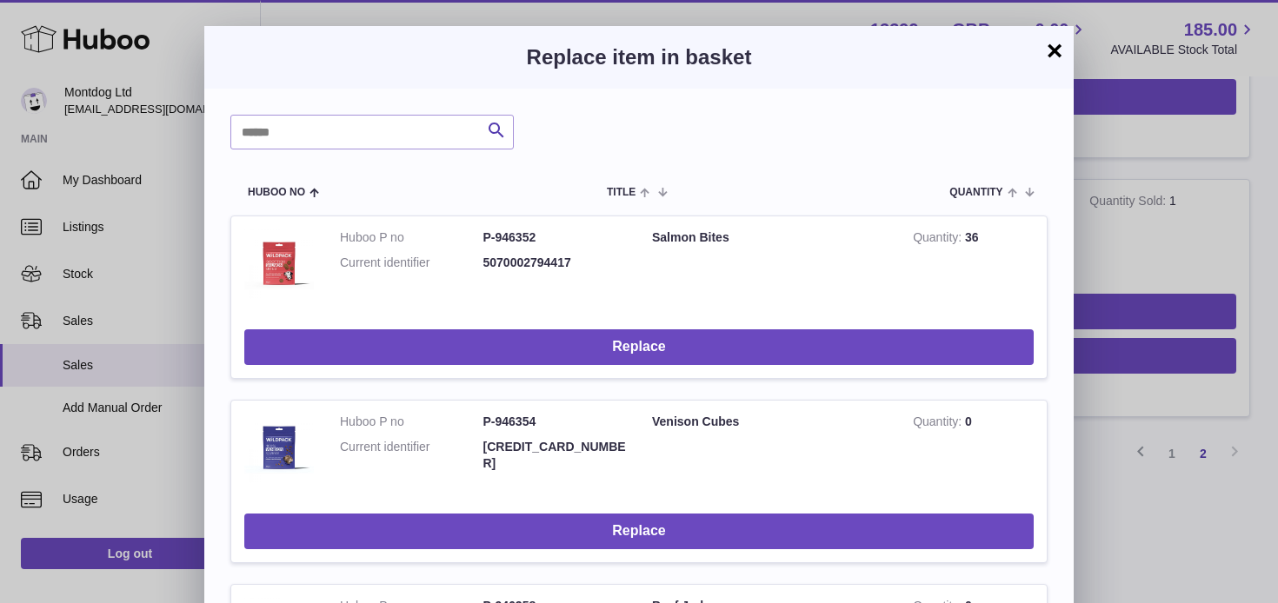
click at [1053, 49] on button "×" at bounding box center [1054, 50] width 21 height 21
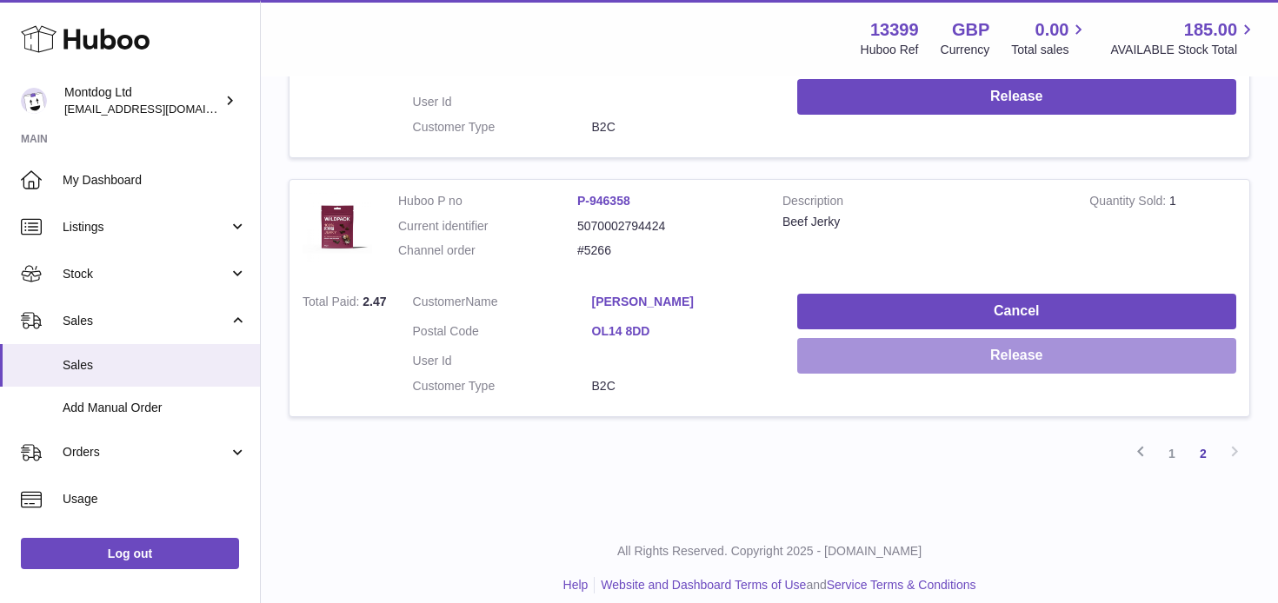
click at [1046, 345] on button "Release" at bounding box center [1016, 356] width 439 height 36
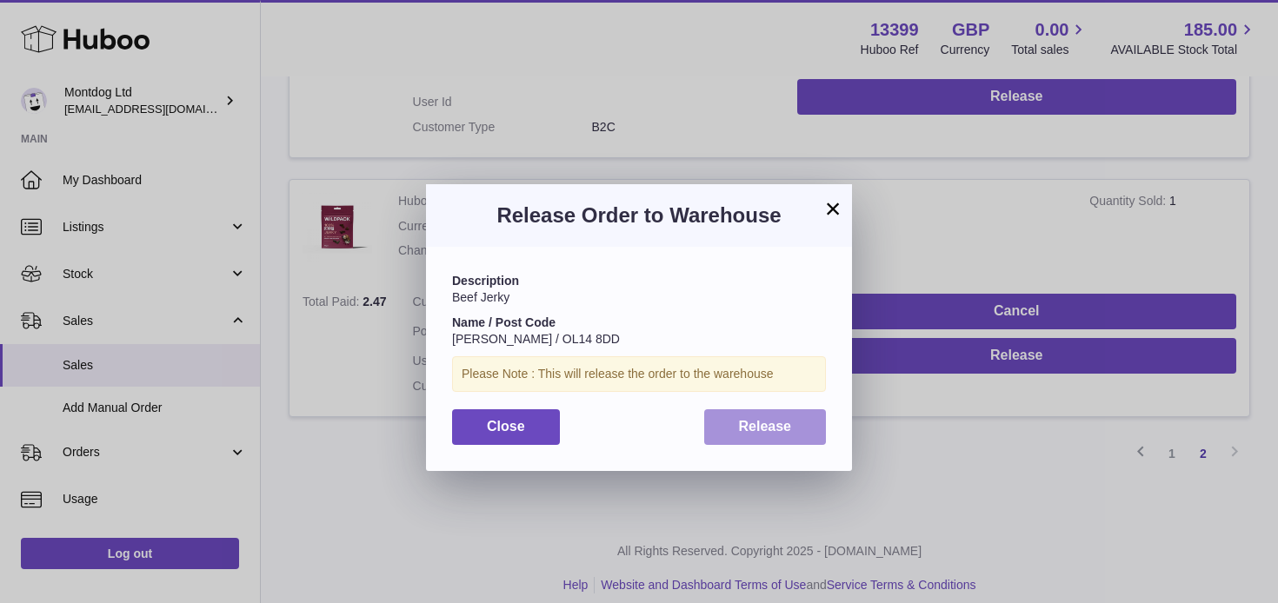
click at [756, 435] on button "Release" at bounding box center [765, 427] width 123 height 36
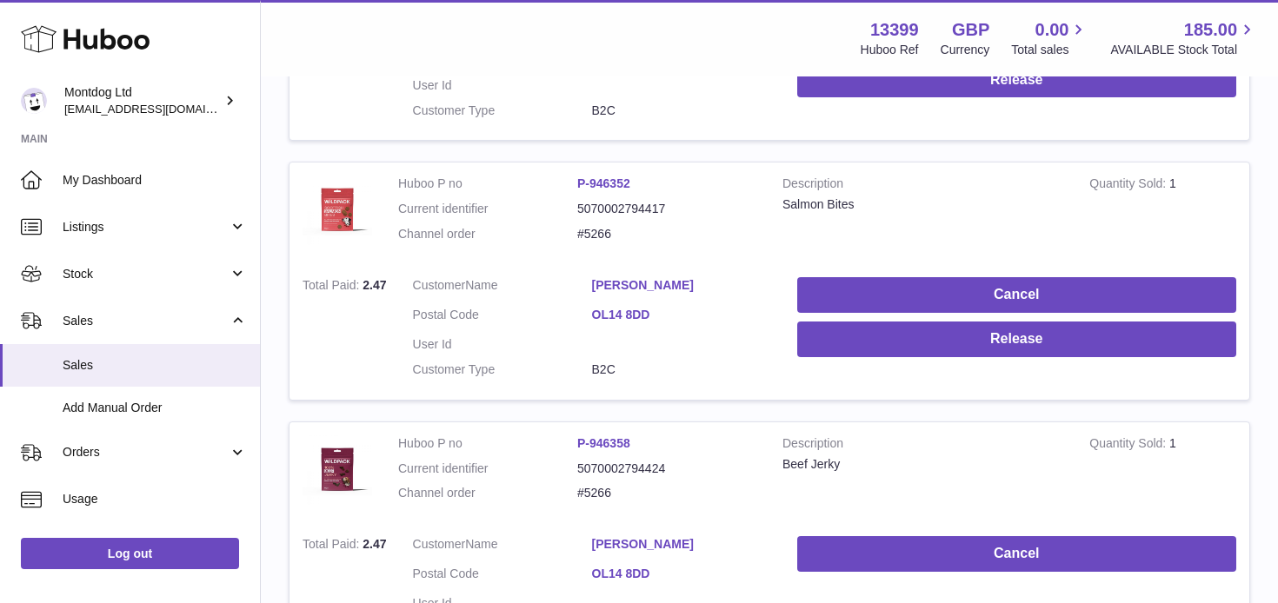
scroll to position [1035, 0]
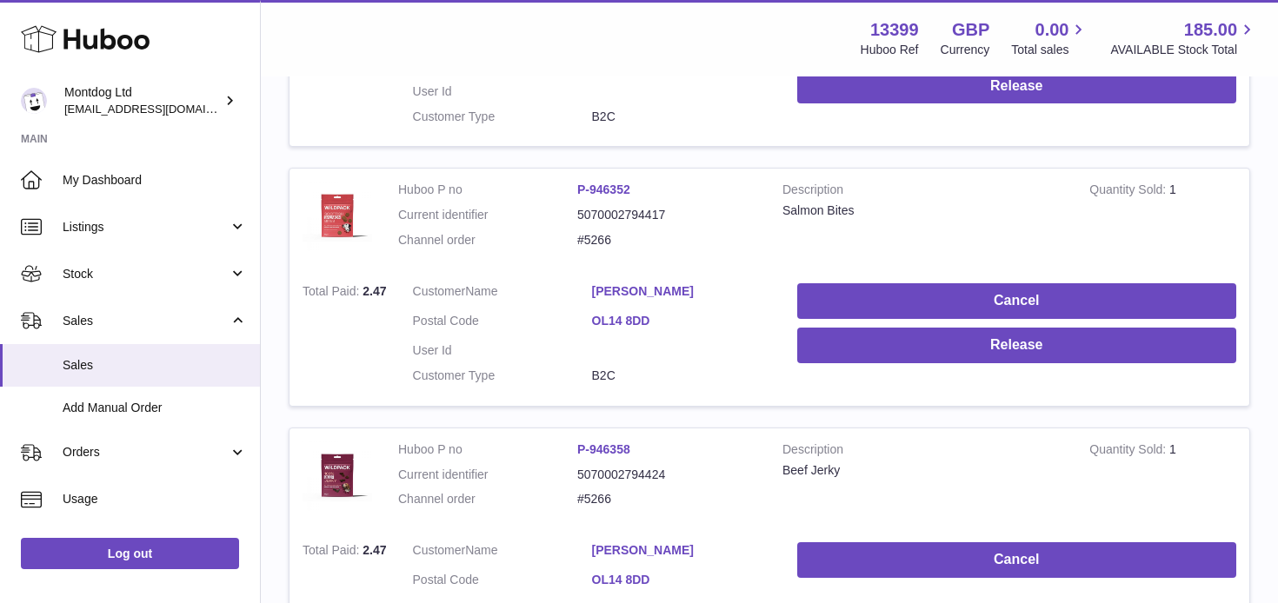
click at [594, 183] on link "P-946352" at bounding box center [603, 190] width 53 height 14
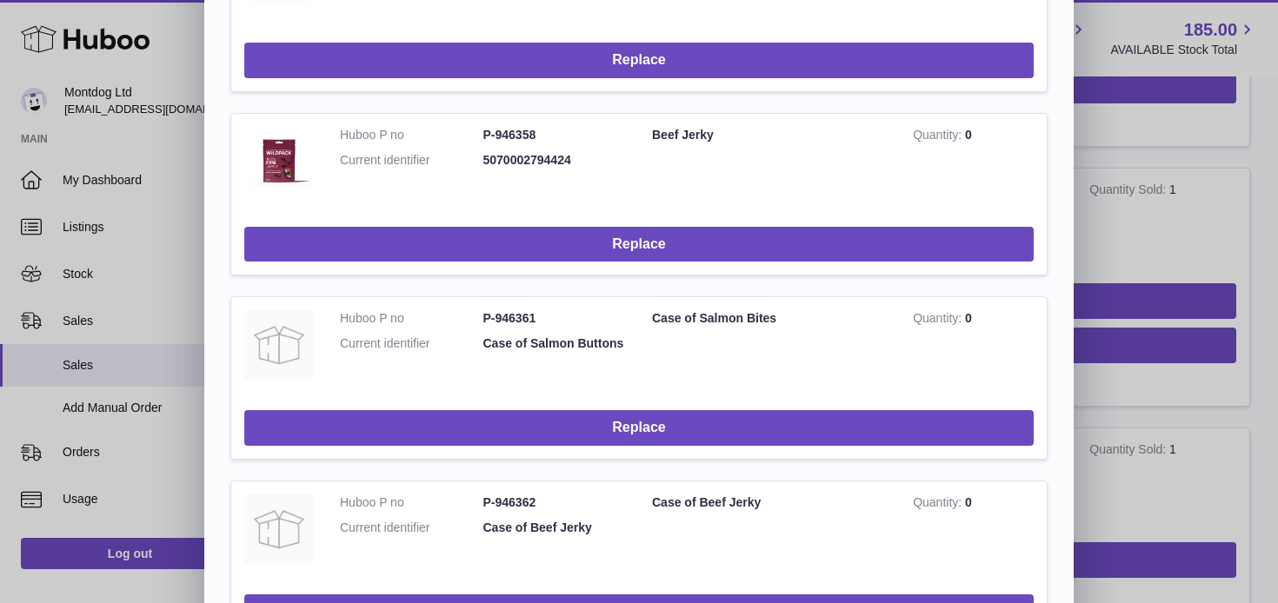
scroll to position [0, 0]
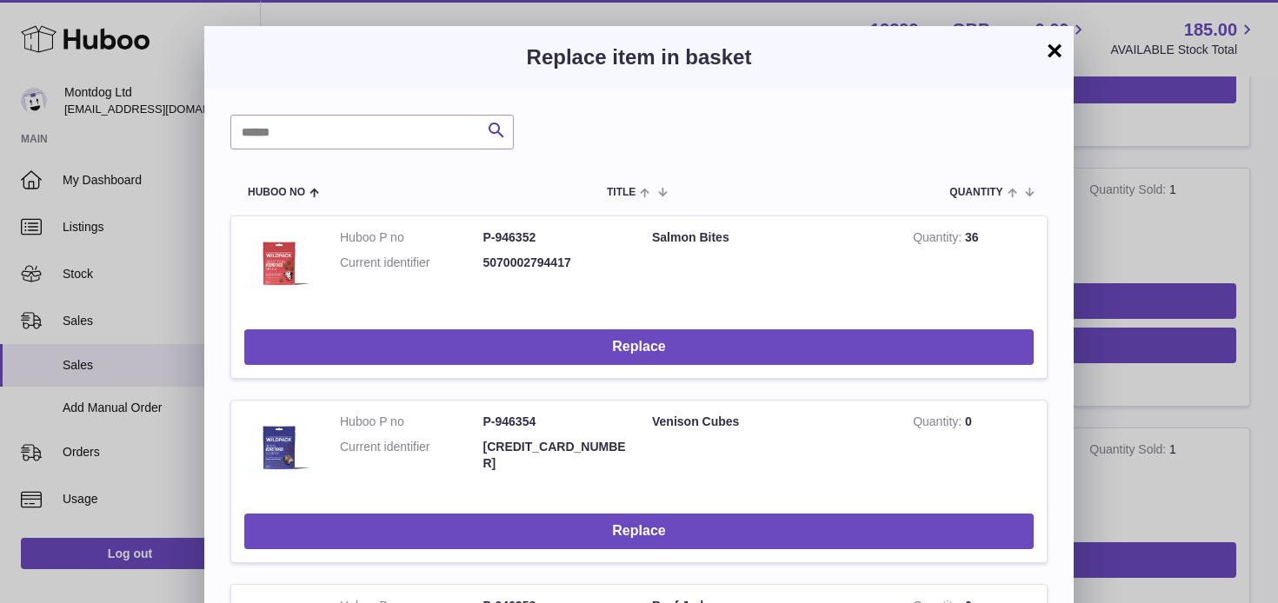
click at [1053, 52] on button "×" at bounding box center [1054, 50] width 21 height 21
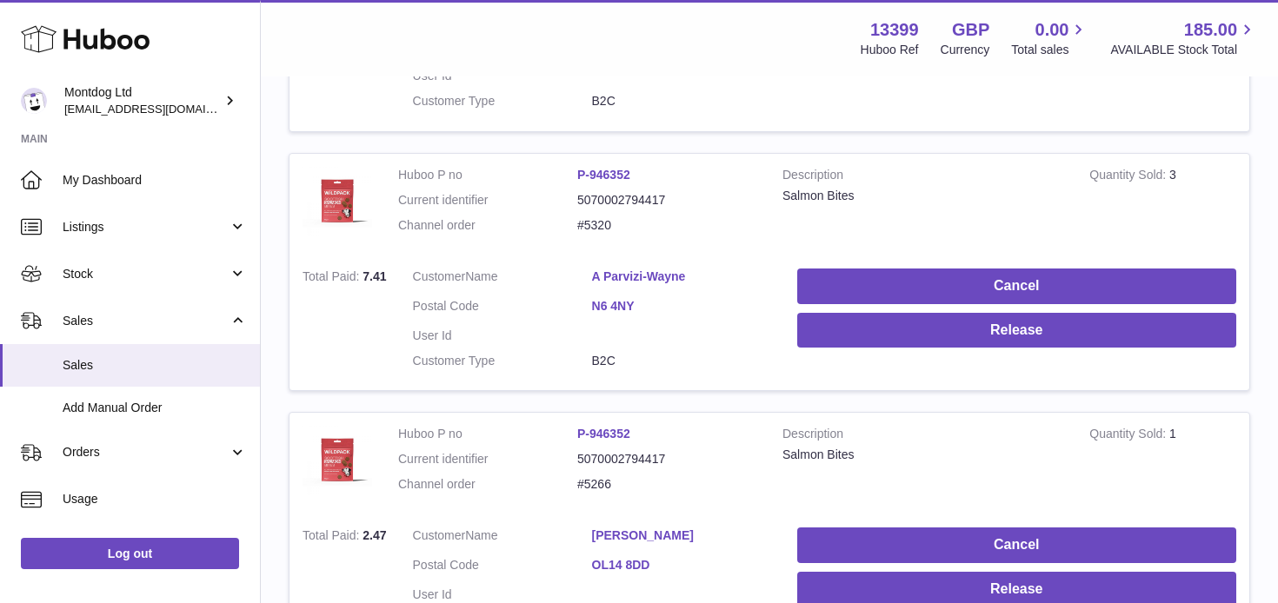
scroll to position [789, 0]
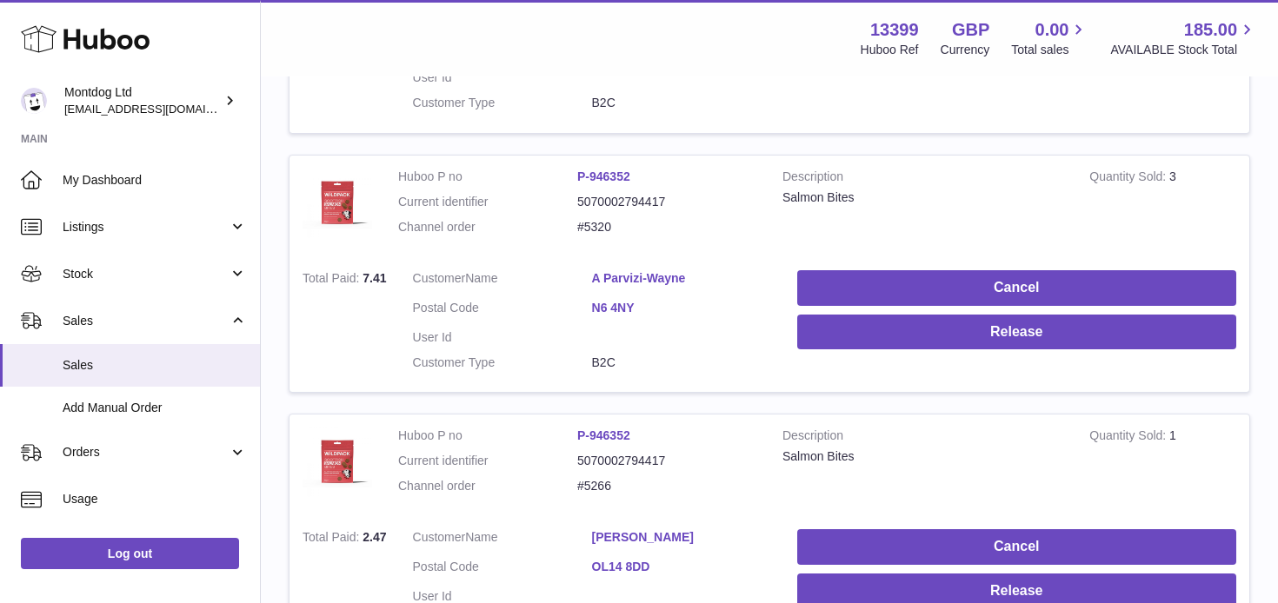
click at [601, 169] on link "P-946352" at bounding box center [603, 176] width 53 height 14
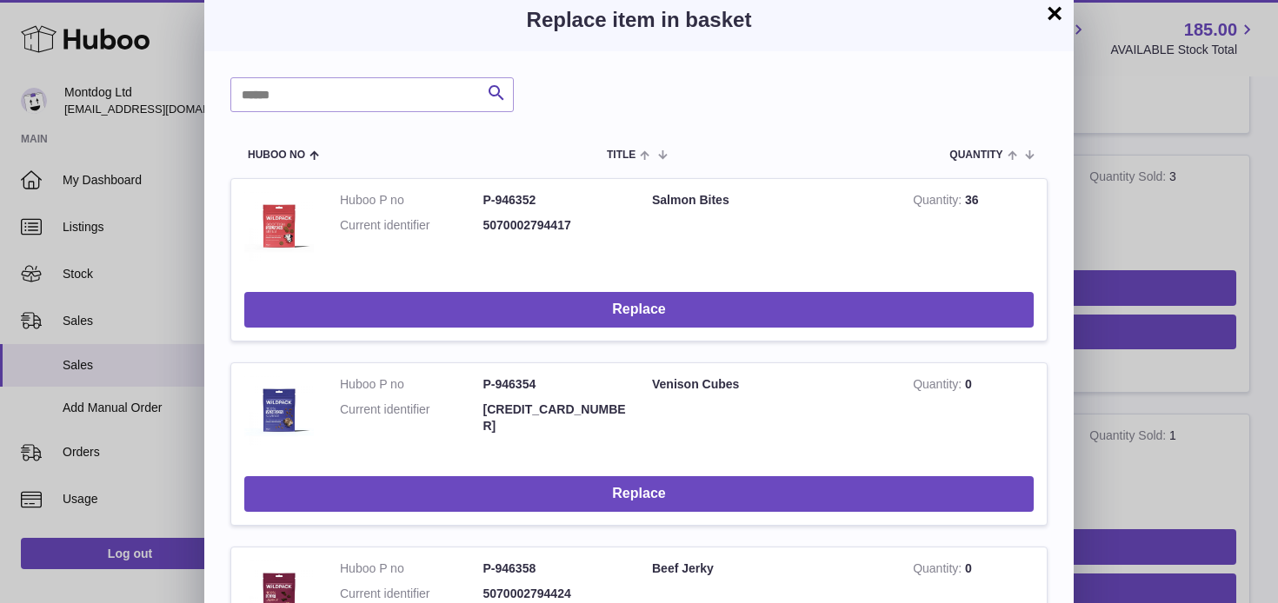
scroll to position [0, 0]
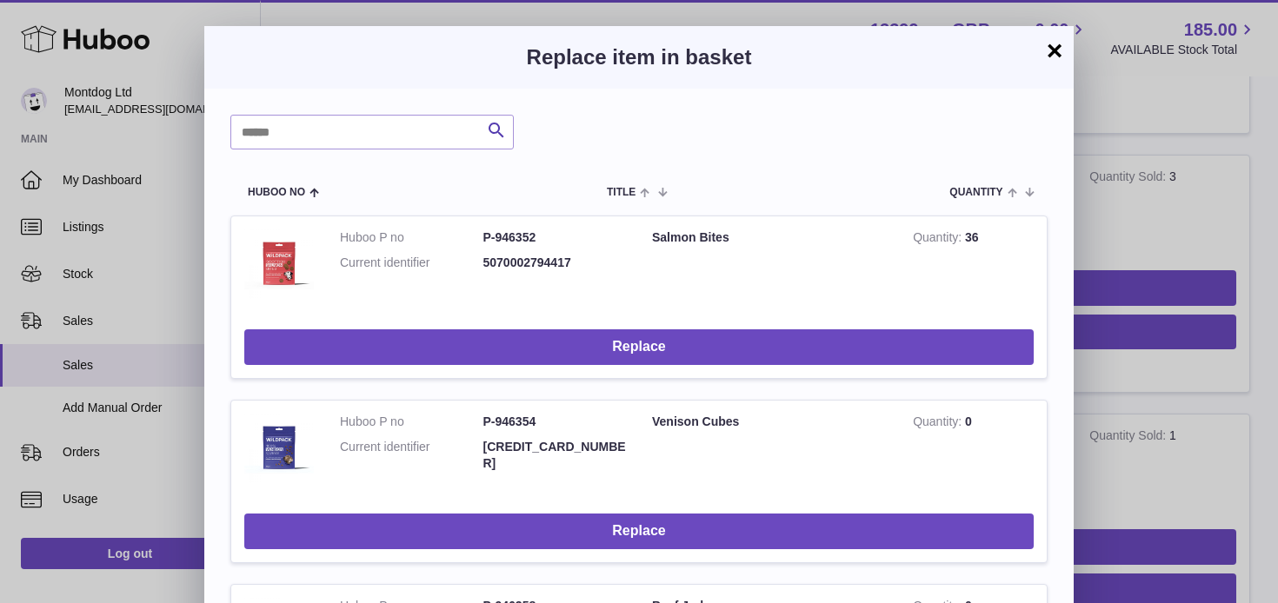
click at [1057, 55] on button "×" at bounding box center [1054, 50] width 21 height 21
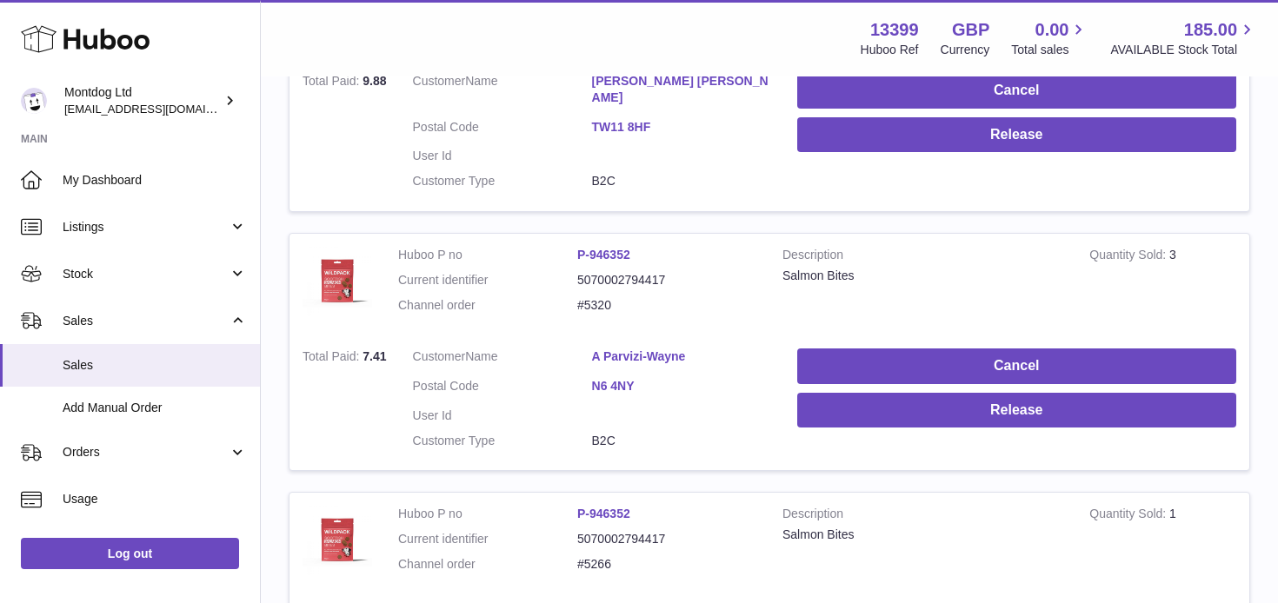
scroll to position [710, 0]
click at [611, 249] on link "P-946352" at bounding box center [603, 256] width 53 height 14
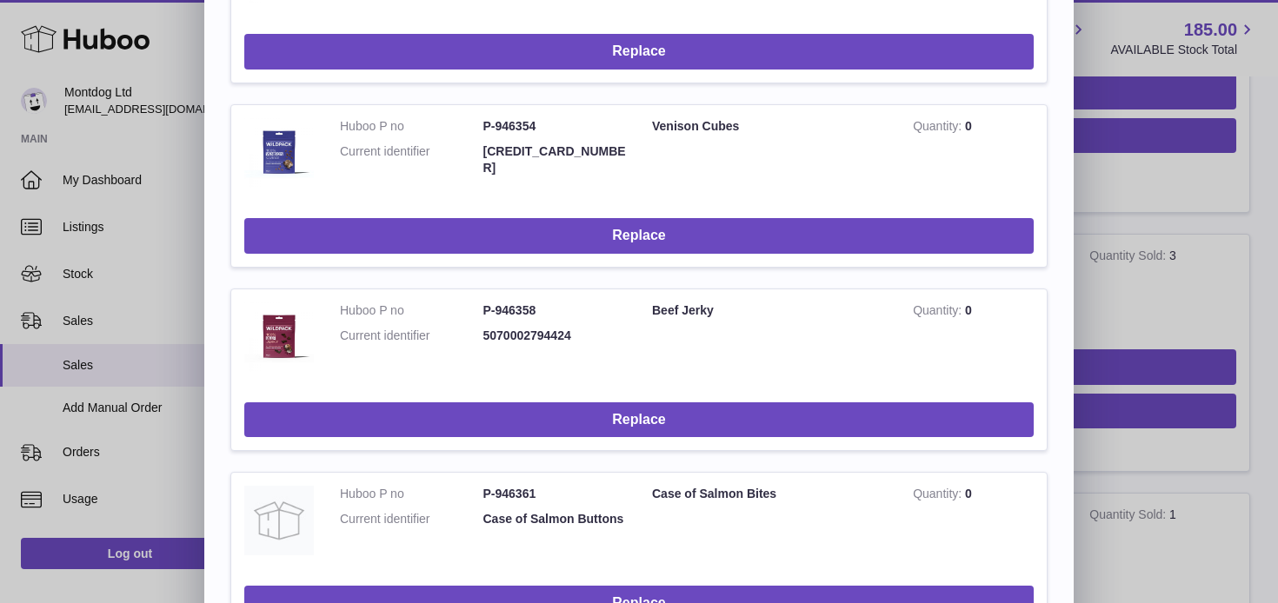
scroll to position [0, 0]
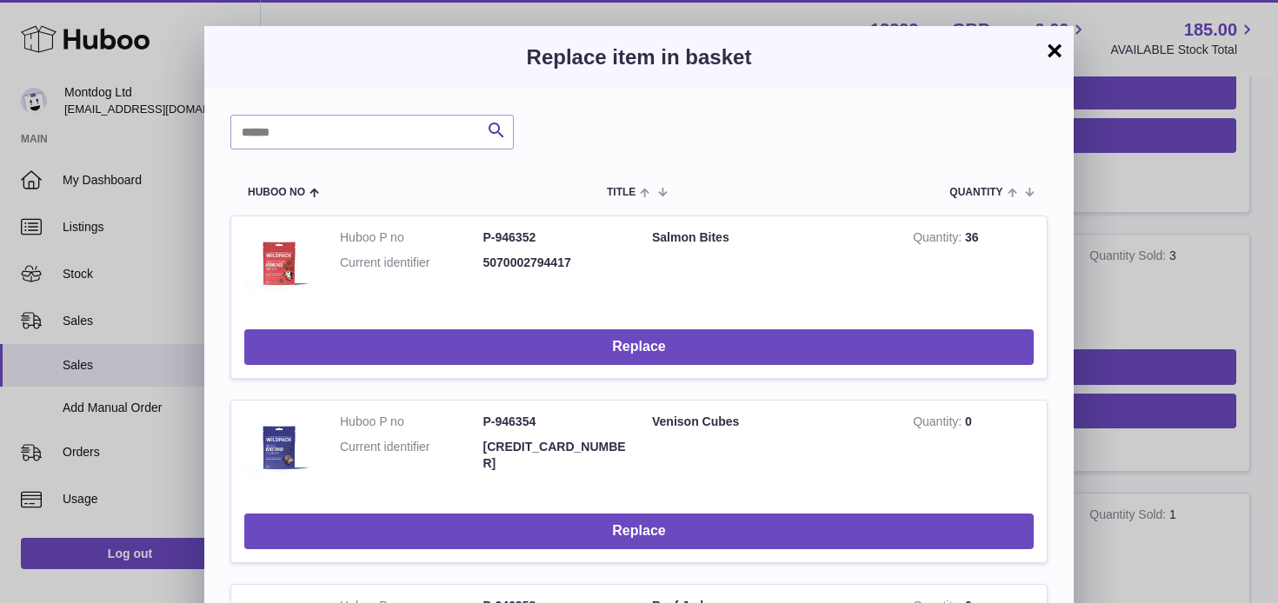
click at [1057, 50] on button "×" at bounding box center [1054, 50] width 21 height 21
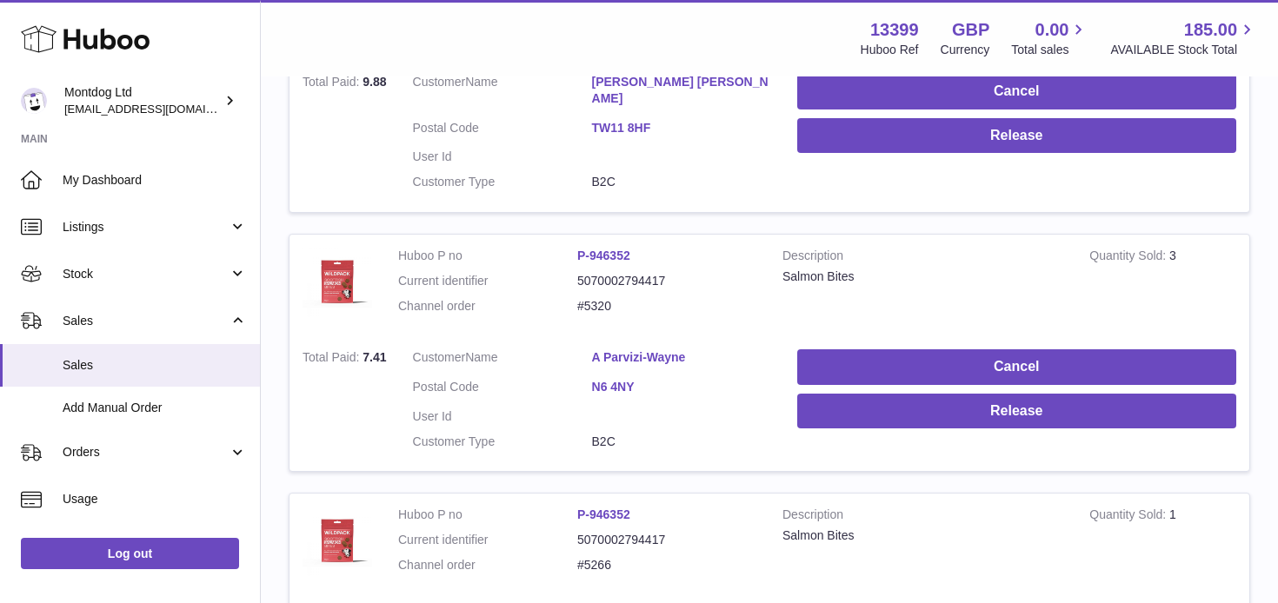
click at [641, 349] on link "A Parvizi-Wayne" at bounding box center [681, 357] width 179 height 17
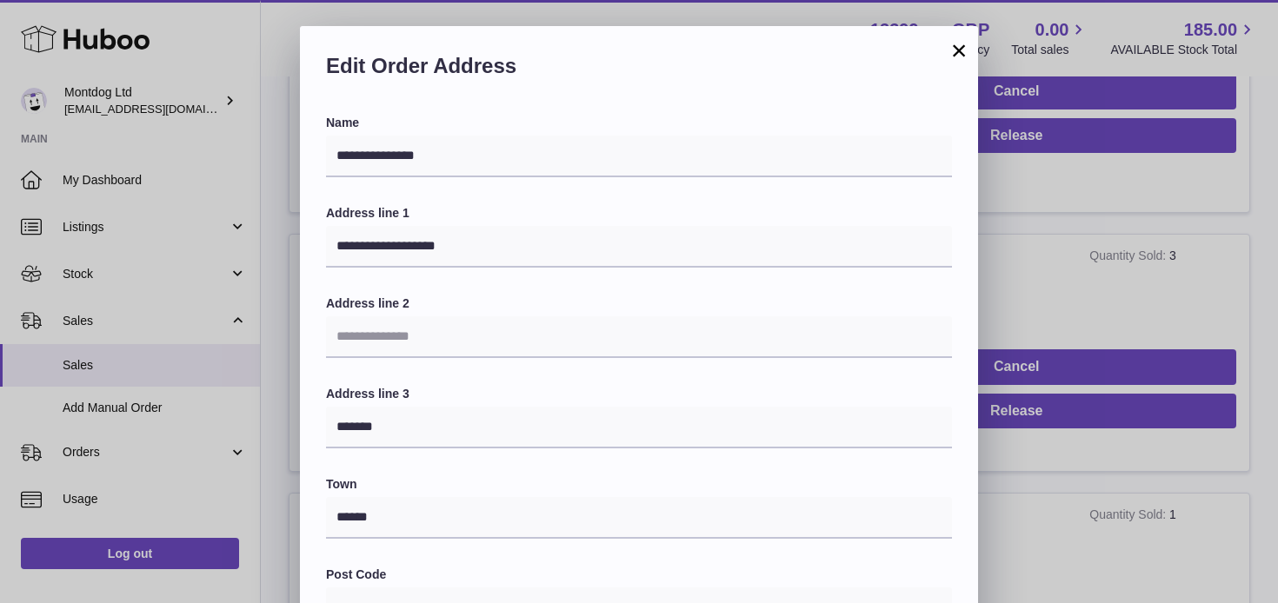
click at [951, 49] on button "×" at bounding box center [958, 50] width 21 height 21
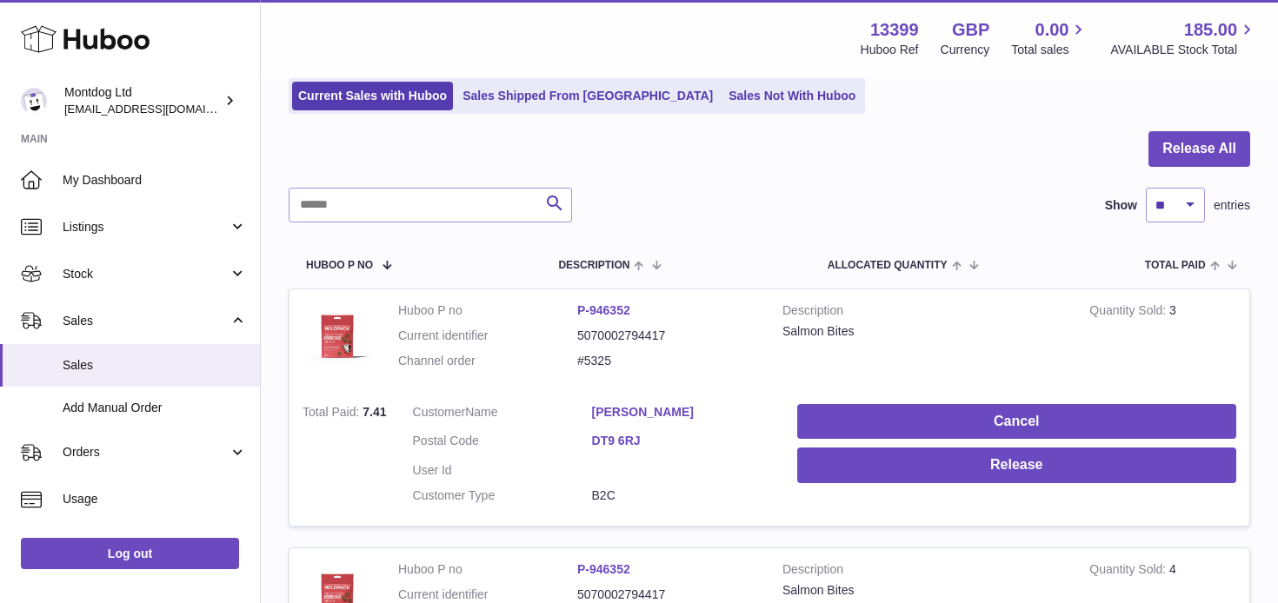
scroll to position [116, 0]
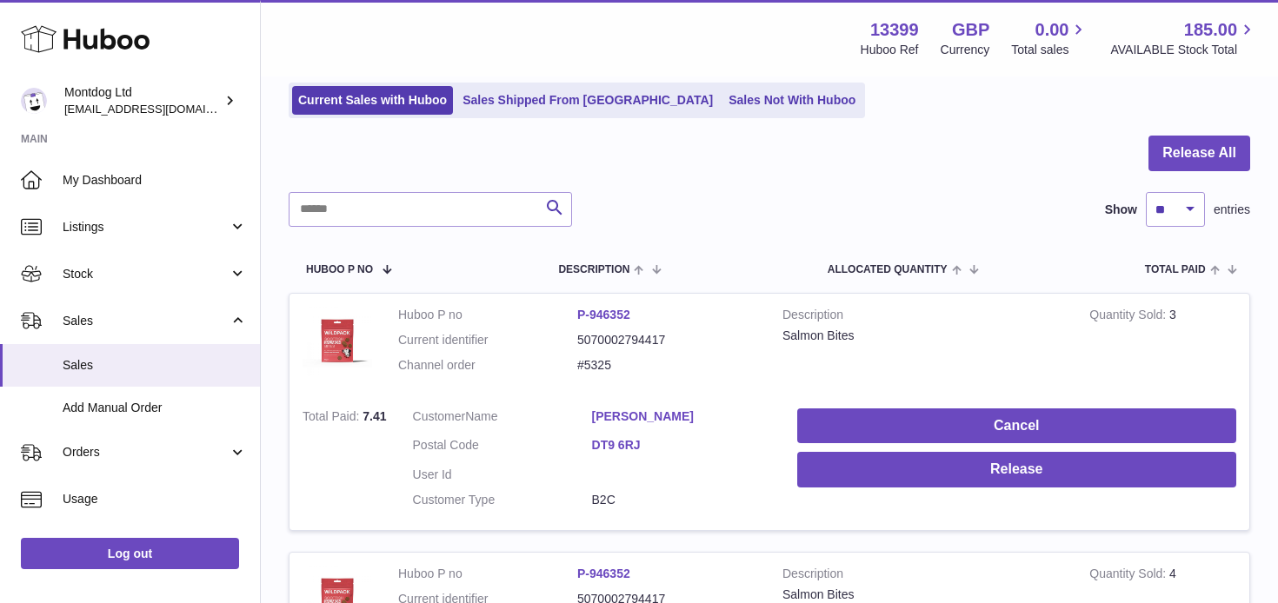
click at [679, 415] on link "[PERSON_NAME]" at bounding box center [681, 416] width 179 height 17
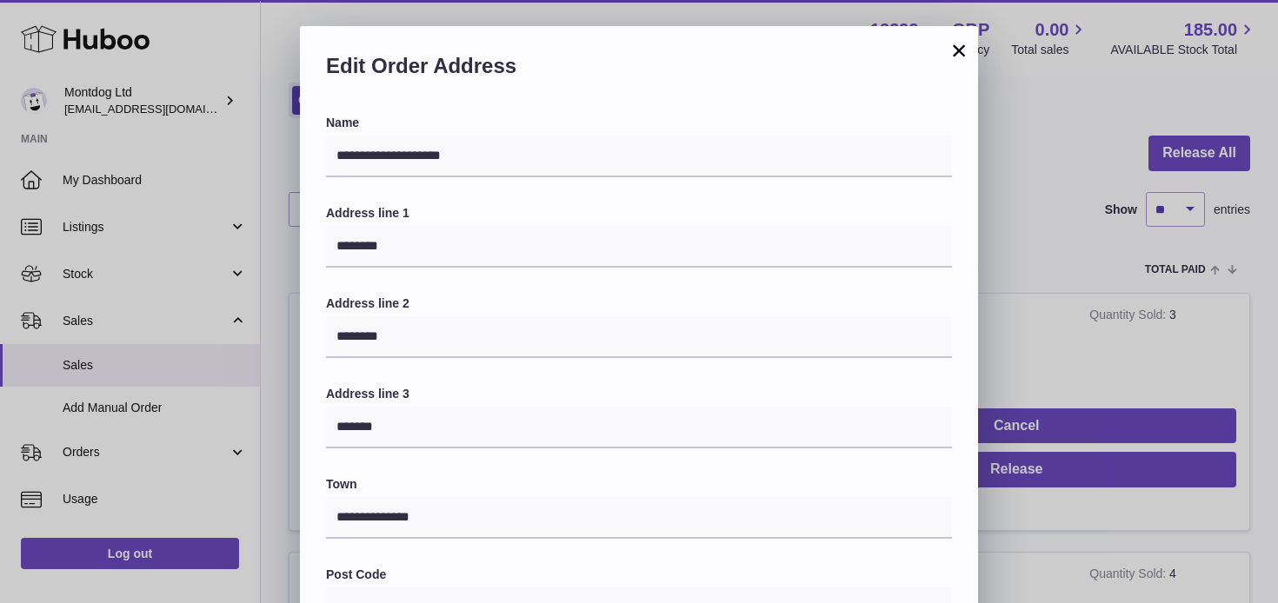
click at [960, 52] on button "×" at bounding box center [958, 50] width 21 height 21
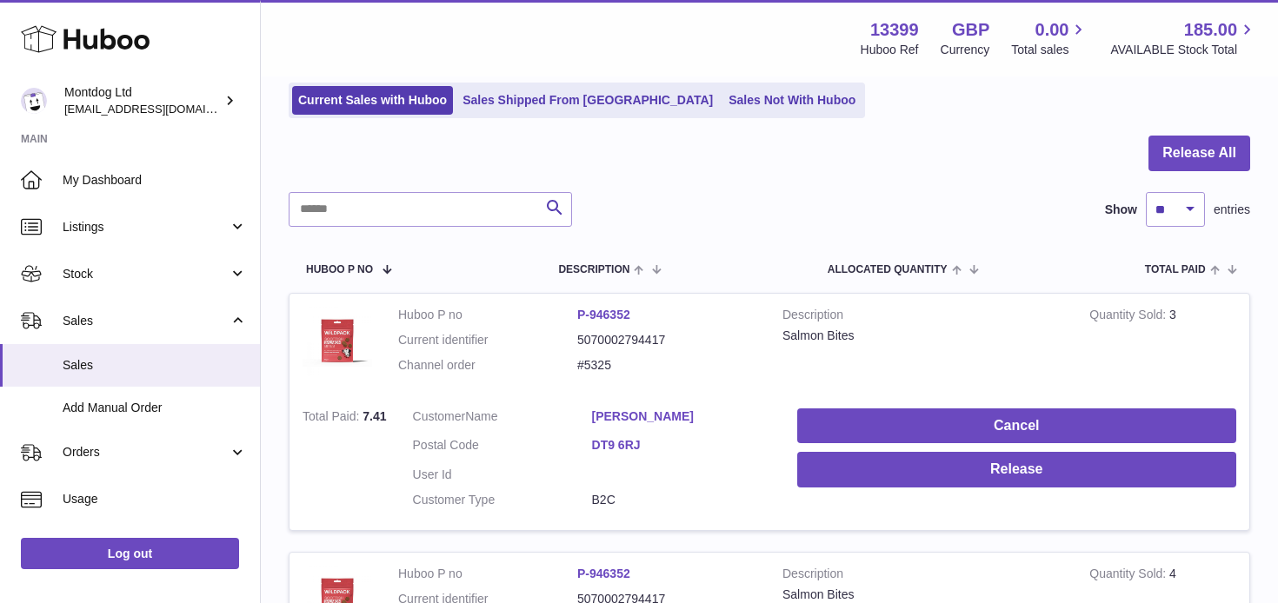
click at [593, 312] on link "P-946352" at bounding box center [603, 315] width 53 height 14
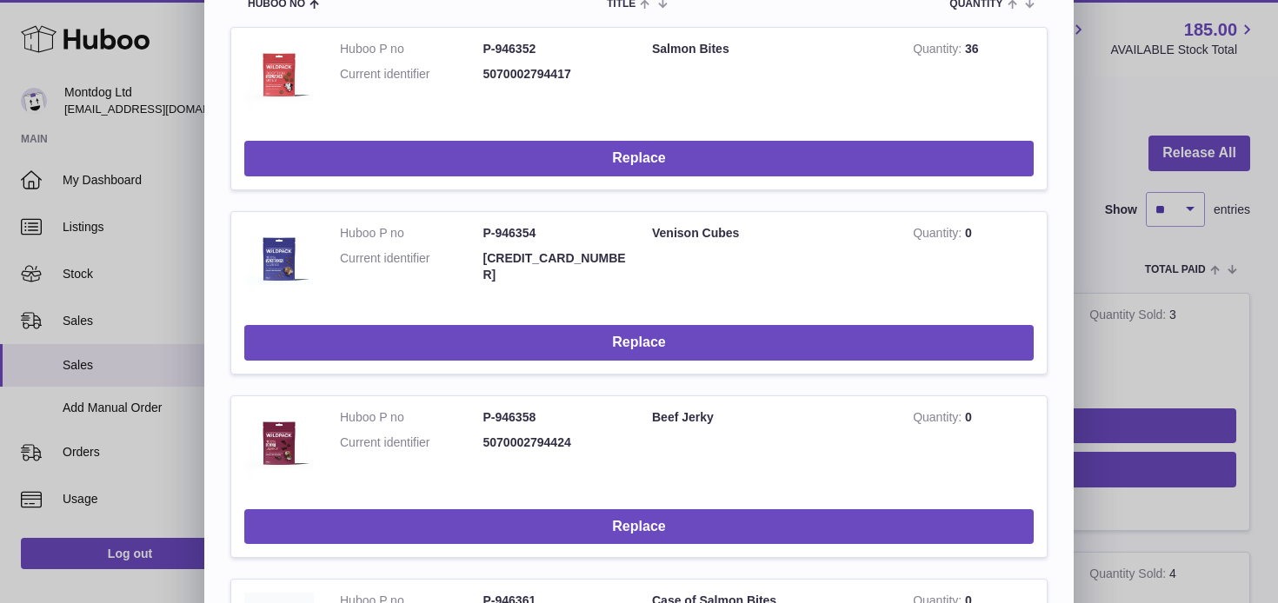
scroll to position [0, 0]
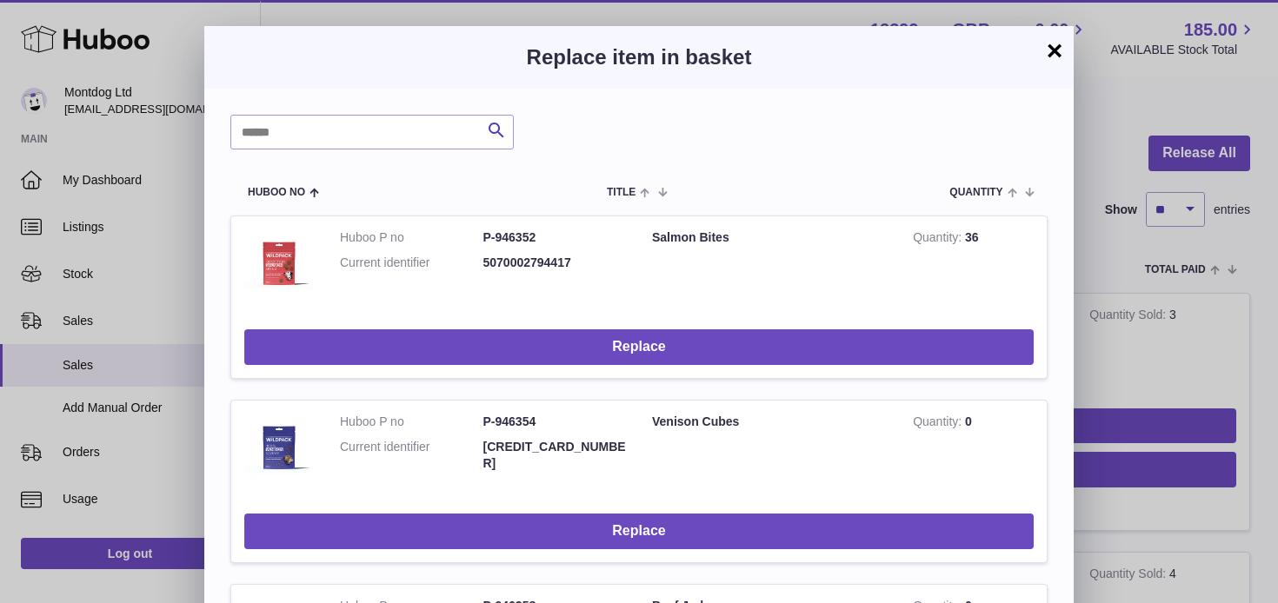
click at [1053, 46] on button "×" at bounding box center [1054, 50] width 21 height 21
